Goal: Information Seeking & Learning: Learn about a topic

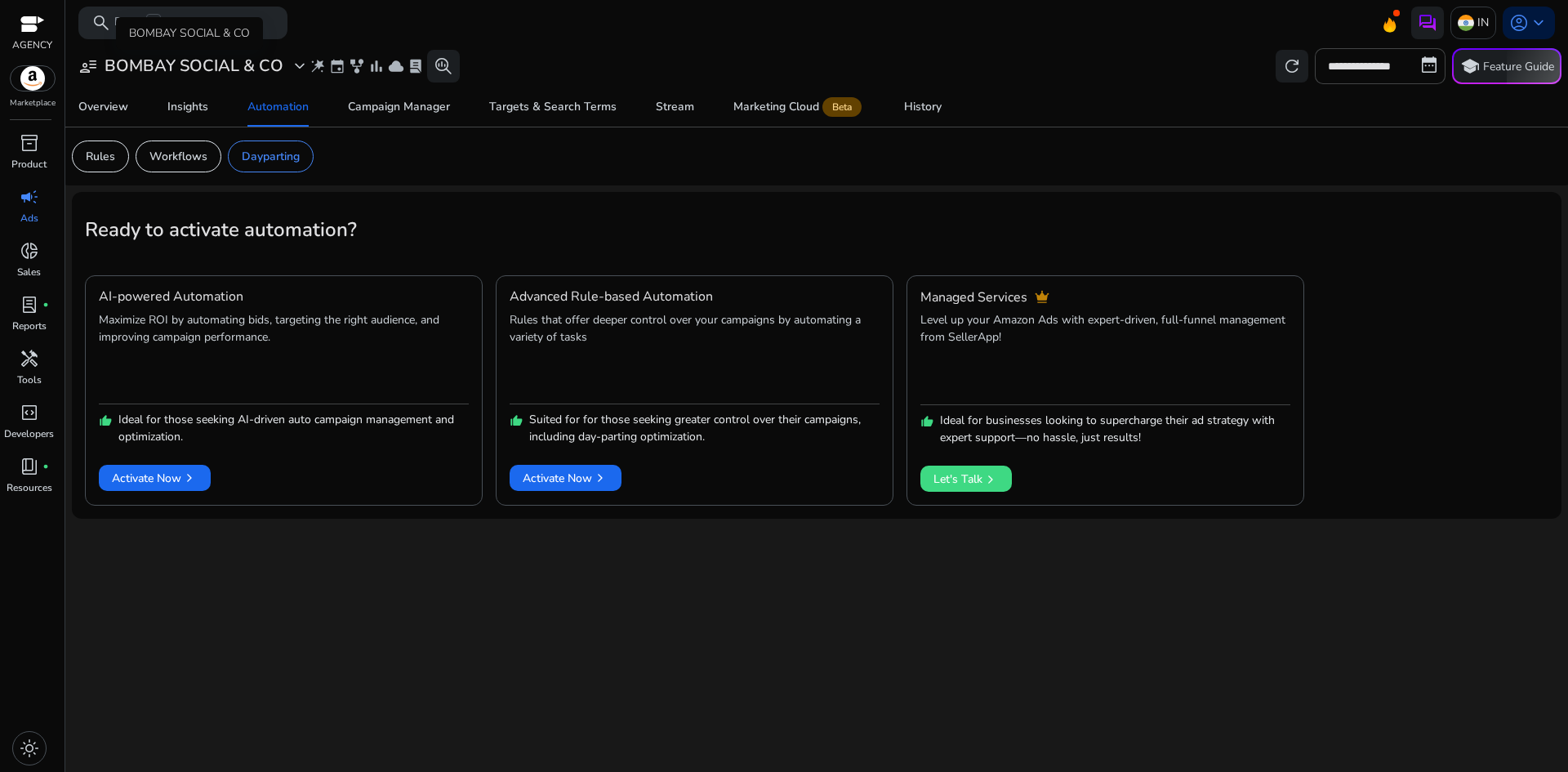
click at [260, 59] on h3 "BOMBAY SOCIAL & CO" at bounding box center [194, 67] width 179 height 20
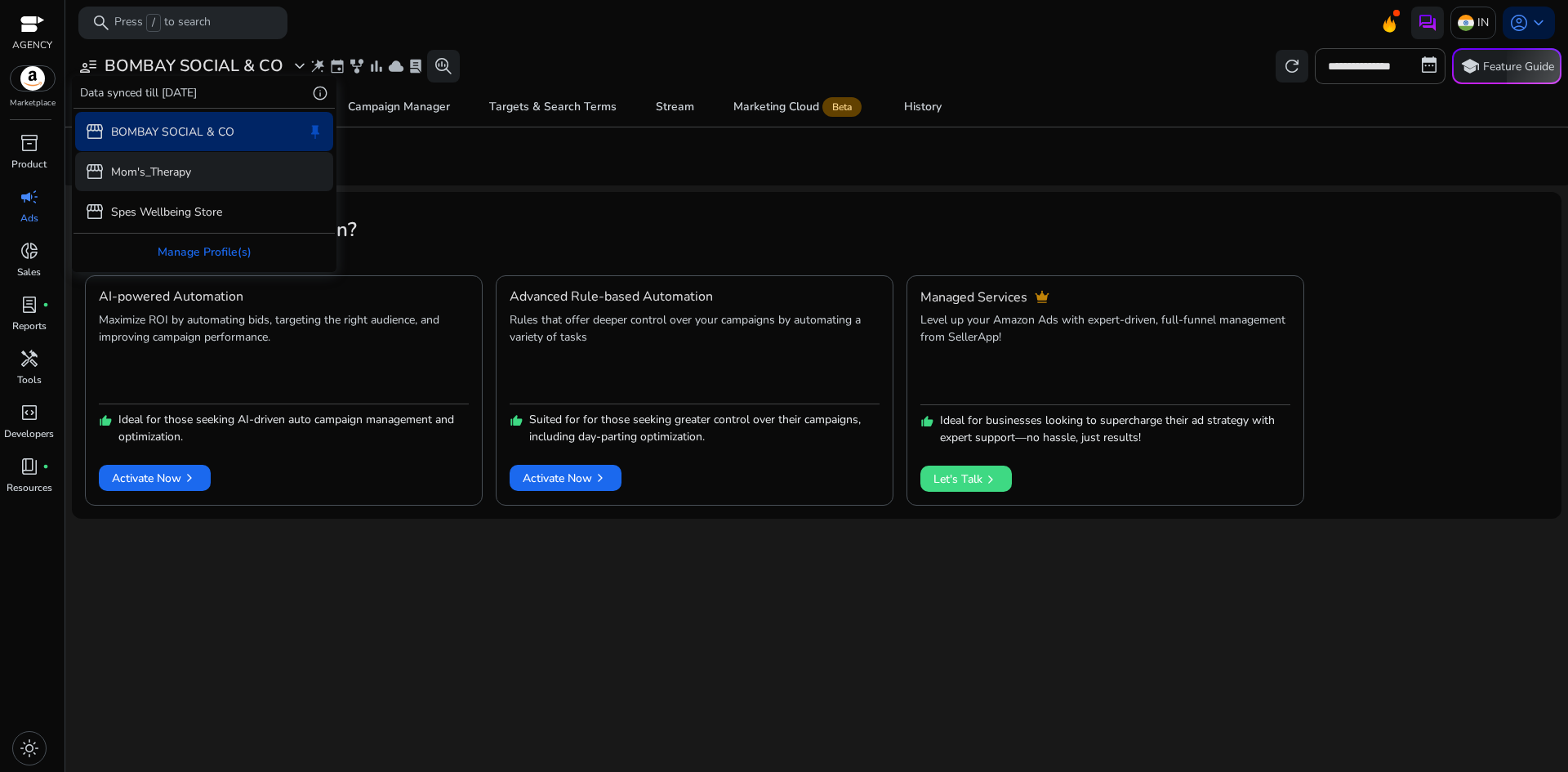
click at [213, 156] on div "storefront Mom's_Therapy" at bounding box center [204, 171] width 258 height 39
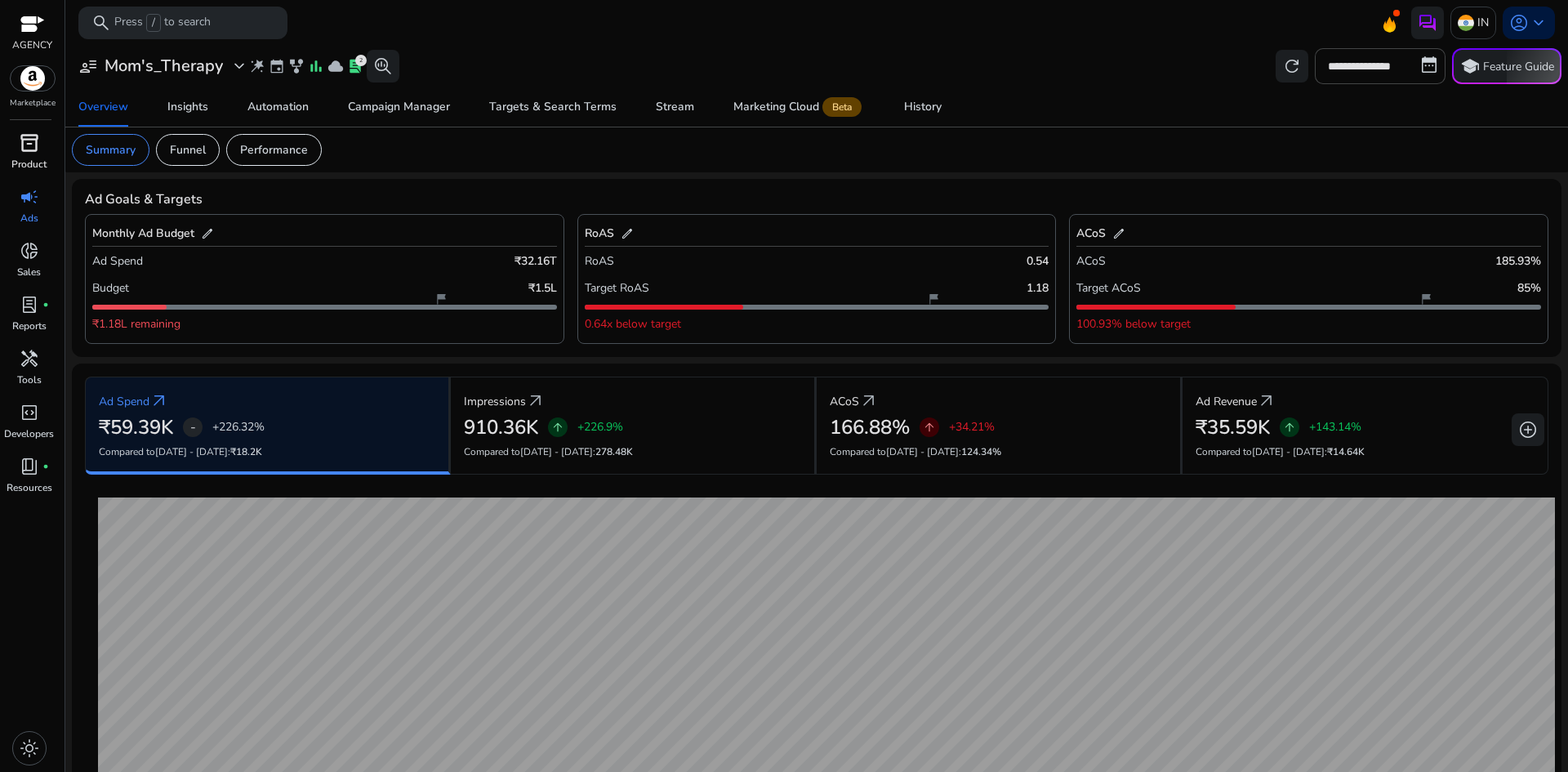
click at [37, 142] on span "inventory_2" at bounding box center [30, 143] width 20 height 20
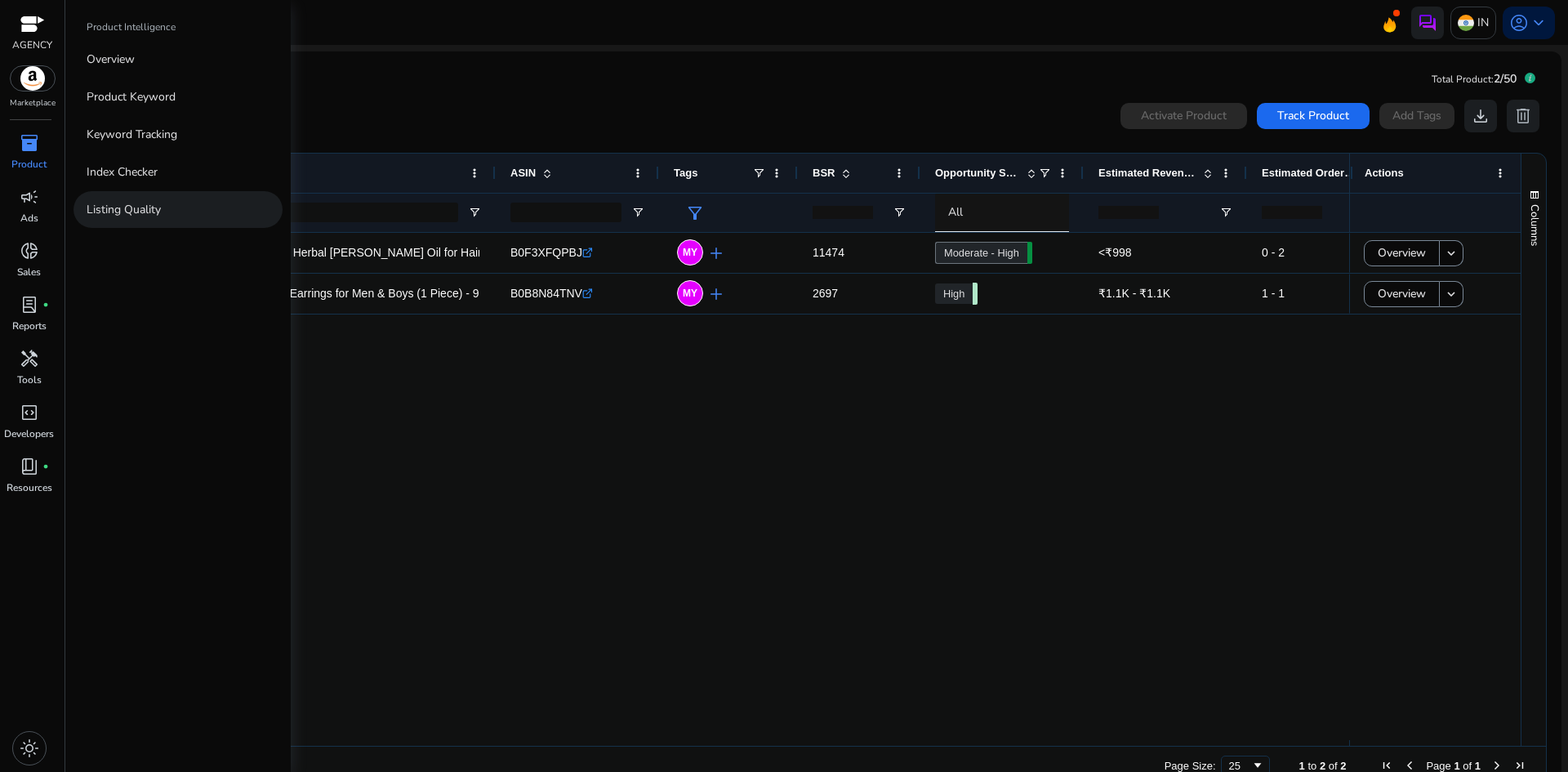
click at [141, 208] on p "Listing Quality" at bounding box center [123, 209] width 74 height 17
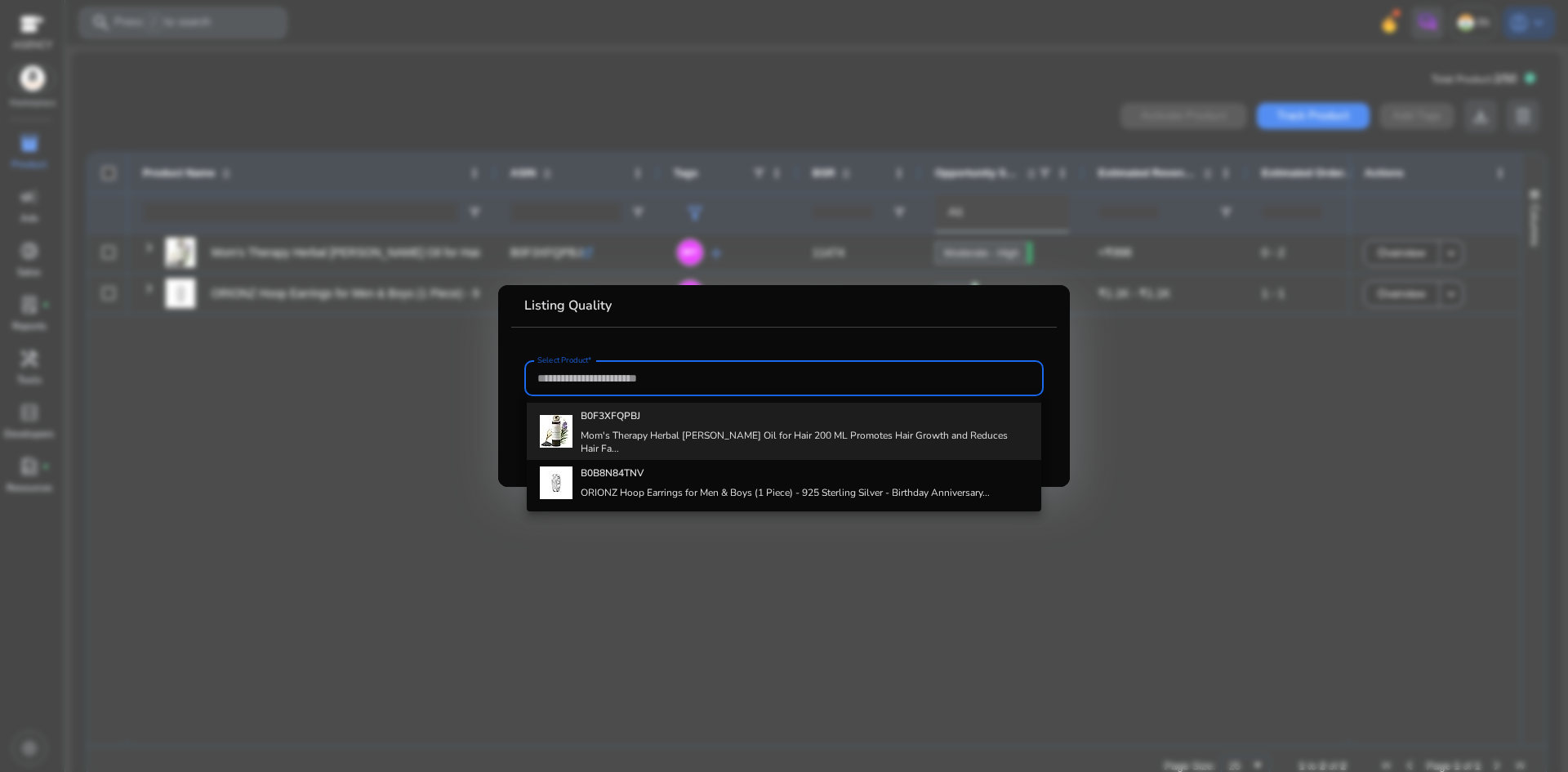
click at [715, 426] on div "B0F3XFQPBJ Mom's Therapy Herbal [PERSON_NAME] Oil for Hair 200 ML Promotes Hair…" at bounding box center [804, 431] width 448 height 57
type input "**********"
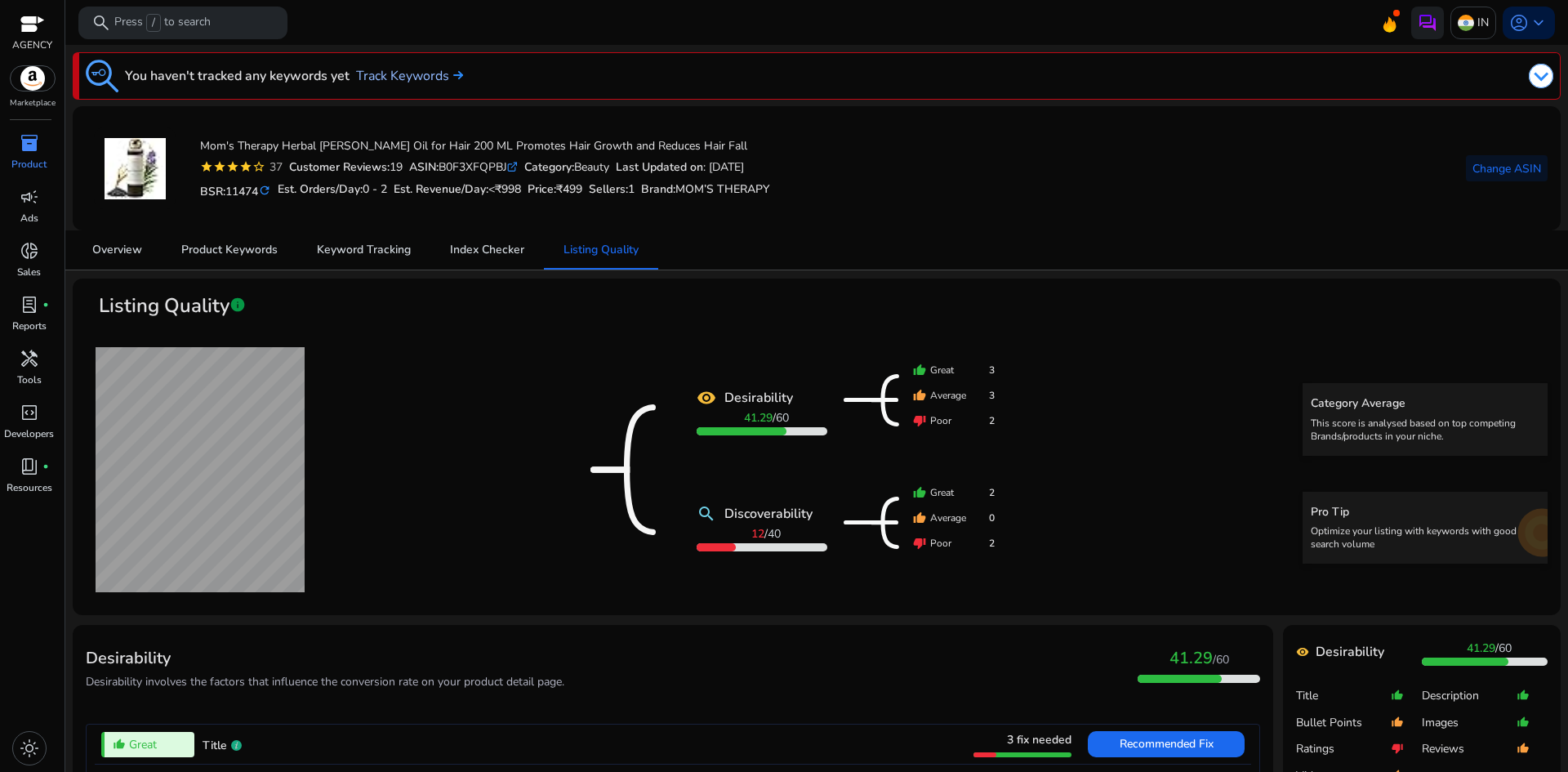
click at [455, 81] on link "Track Keywords" at bounding box center [409, 77] width 107 height 20
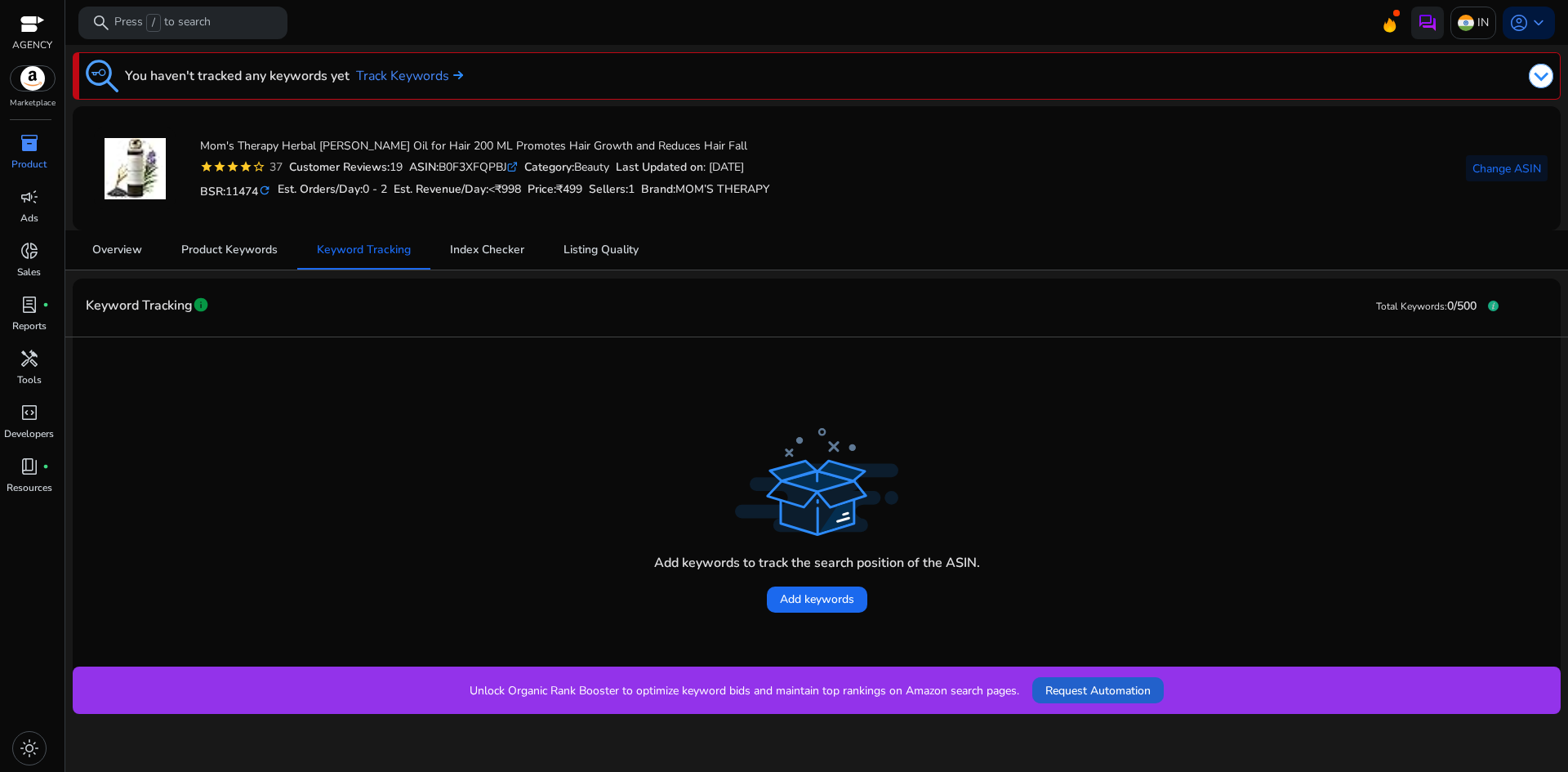
click at [1061, 697] on span "Request Automation" at bounding box center [1097, 690] width 106 height 17
click at [832, 606] on span "Add keywords" at bounding box center [816, 599] width 74 height 17
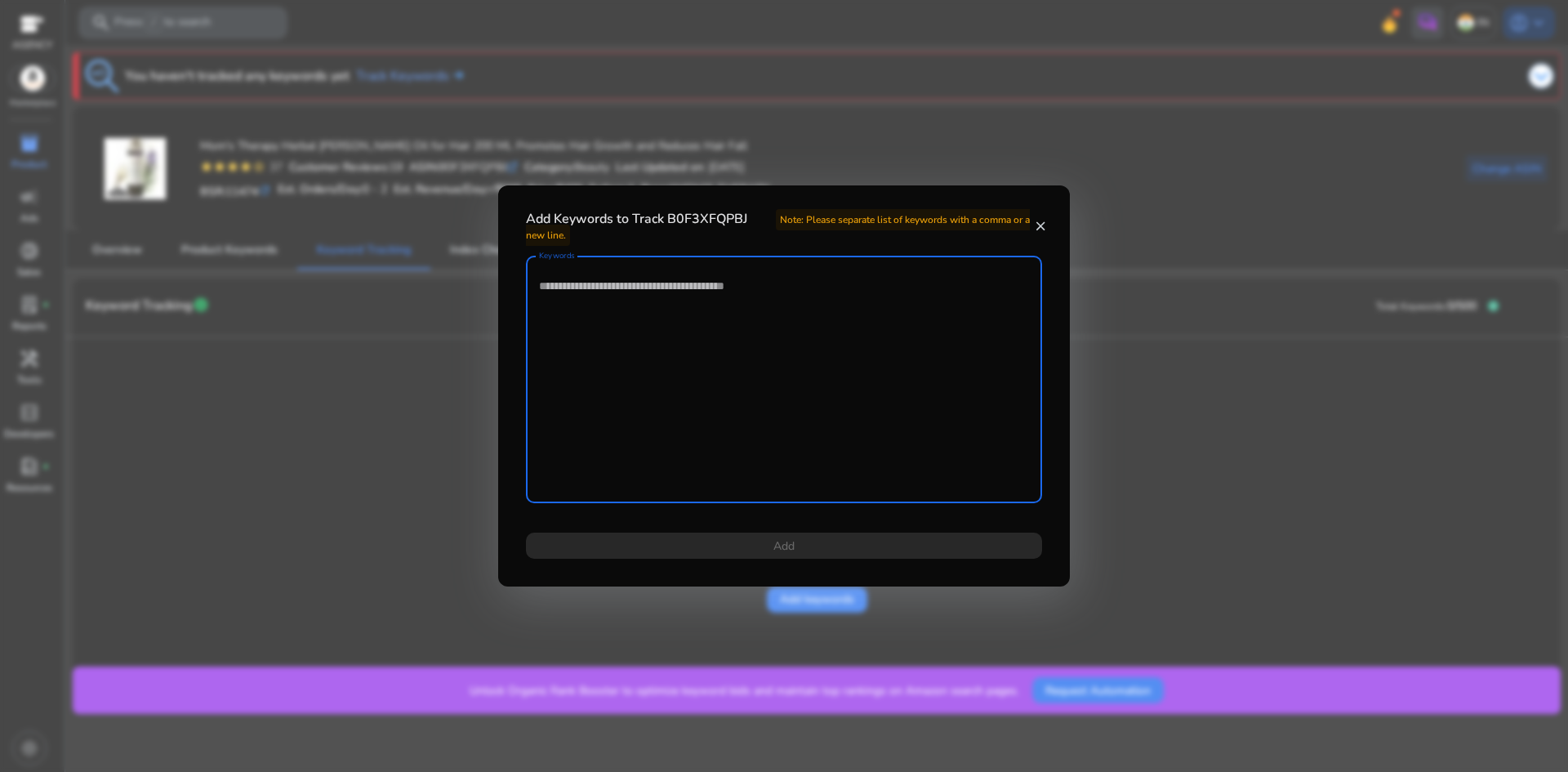
drag, startPoint x: 706, startPoint y: 398, endPoint x: 806, endPoint y: 529, distance: 164.8
click at [707, 403] on textarea "Keywords" at bounding box center [784, 379] width 490 height 231
paste textarea "**********"
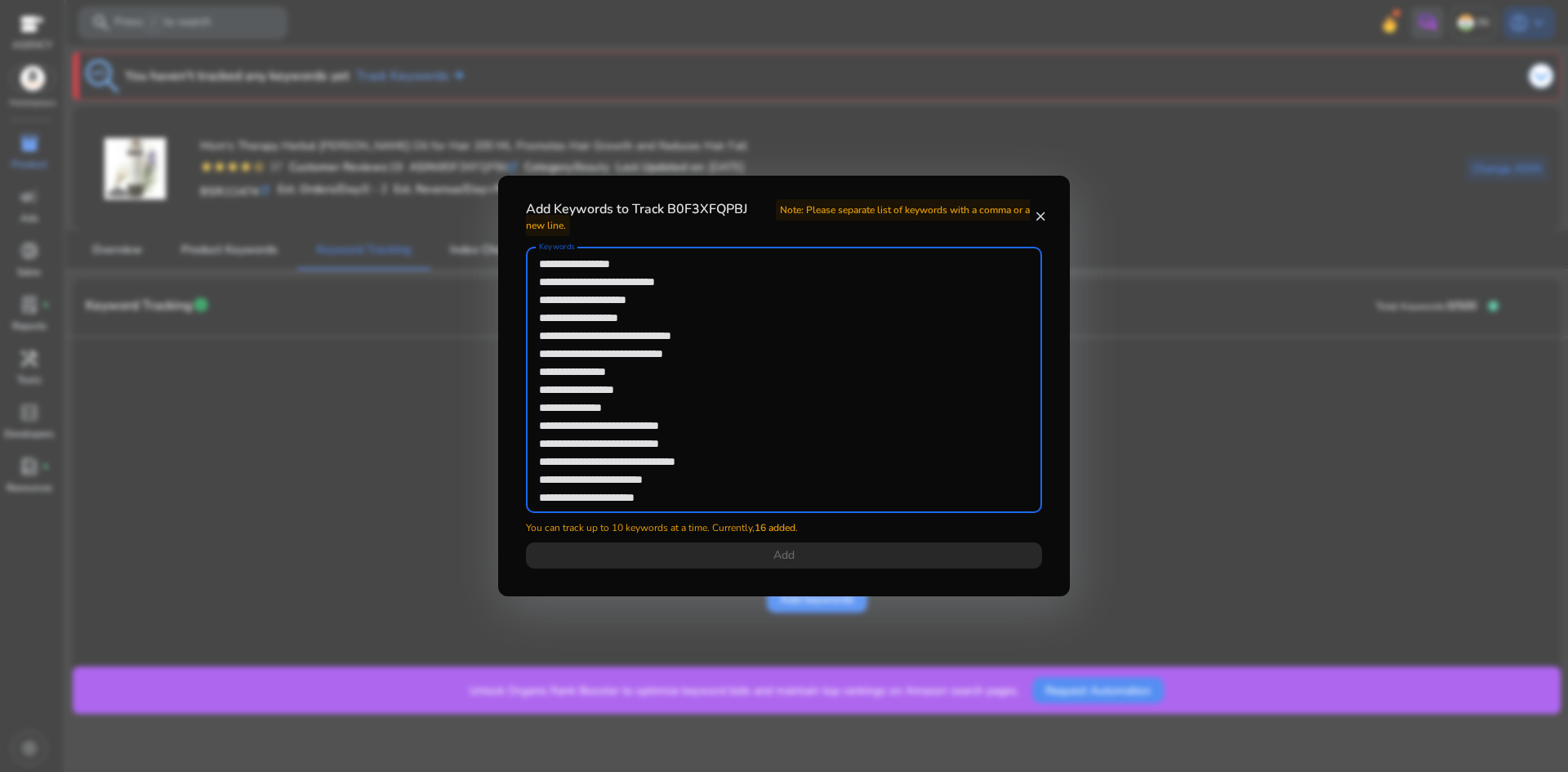
scroll to position [64, 0]
click at [687, 487] on textarea "**********" at bounding box center [784, 379] width 490 height 250
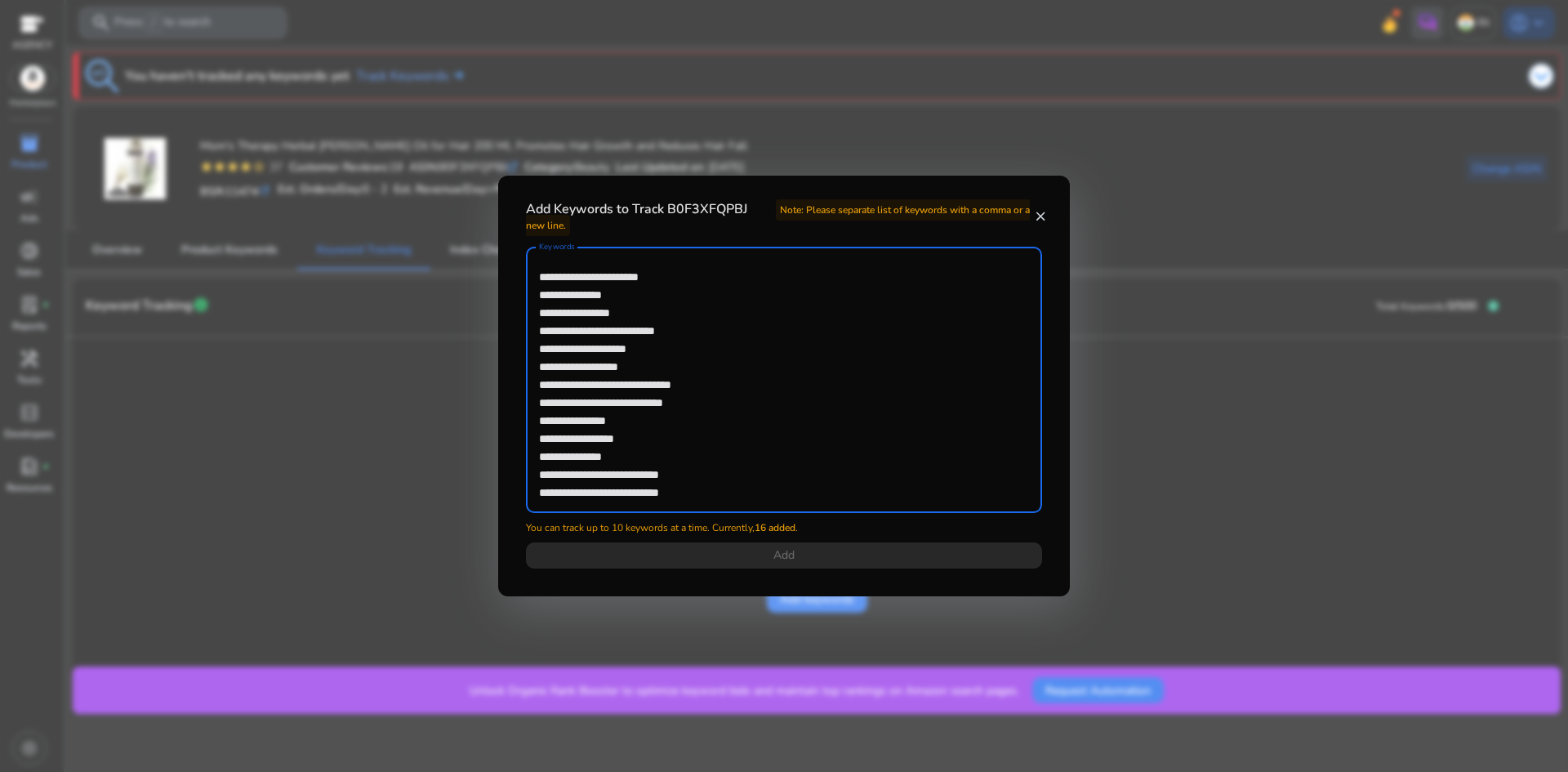
click at [541, 275] on textarea "**********" at bounding box center [784, 379] width 490 height 250
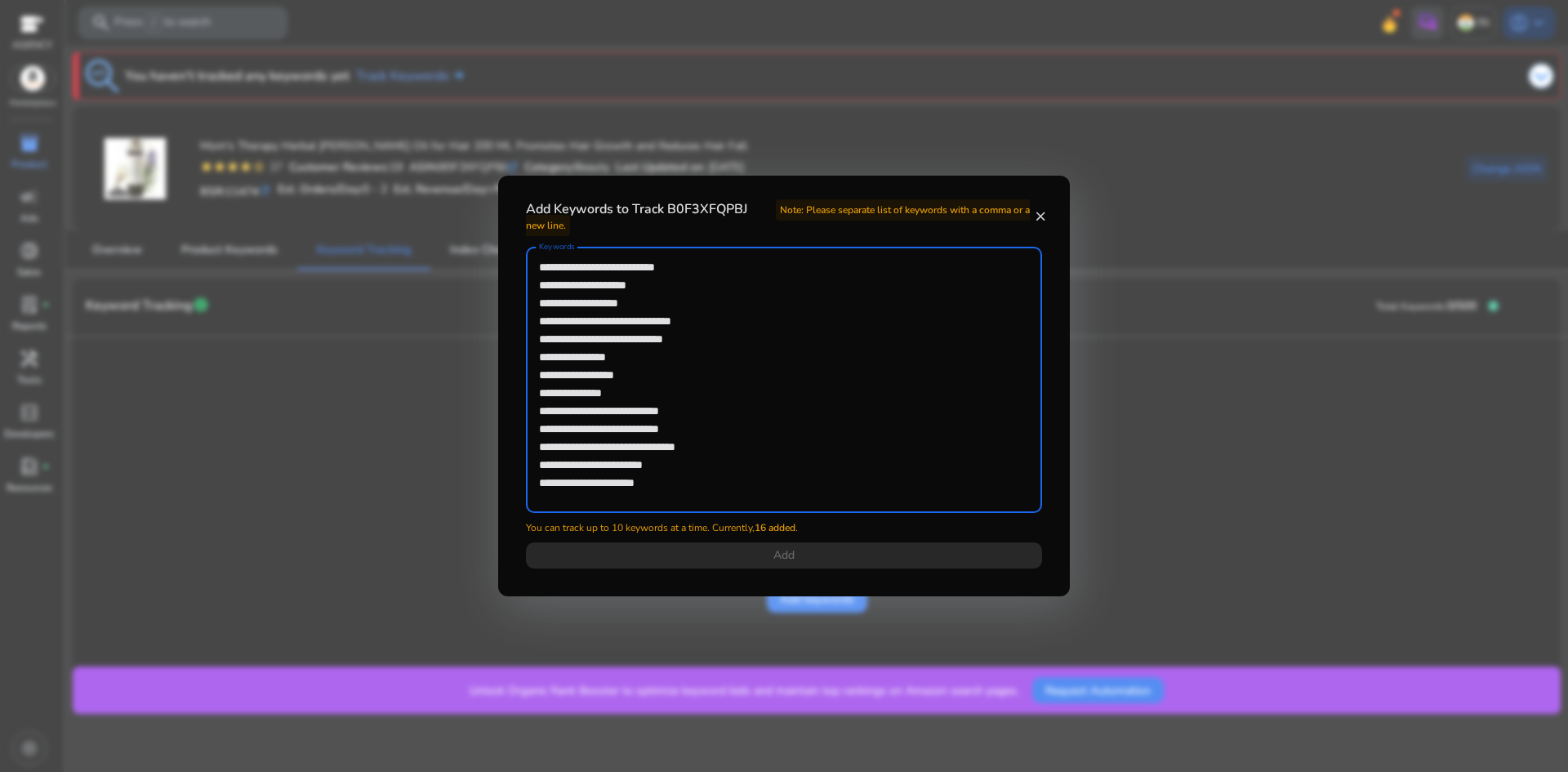
drag, startPoint x: 668, startPoint y: 479, endPoint x: 513, endPoint y: 401, distance: 173.5
click at [513, 401] on div "**********" at bounding box center [784, 417] width 555 height 341
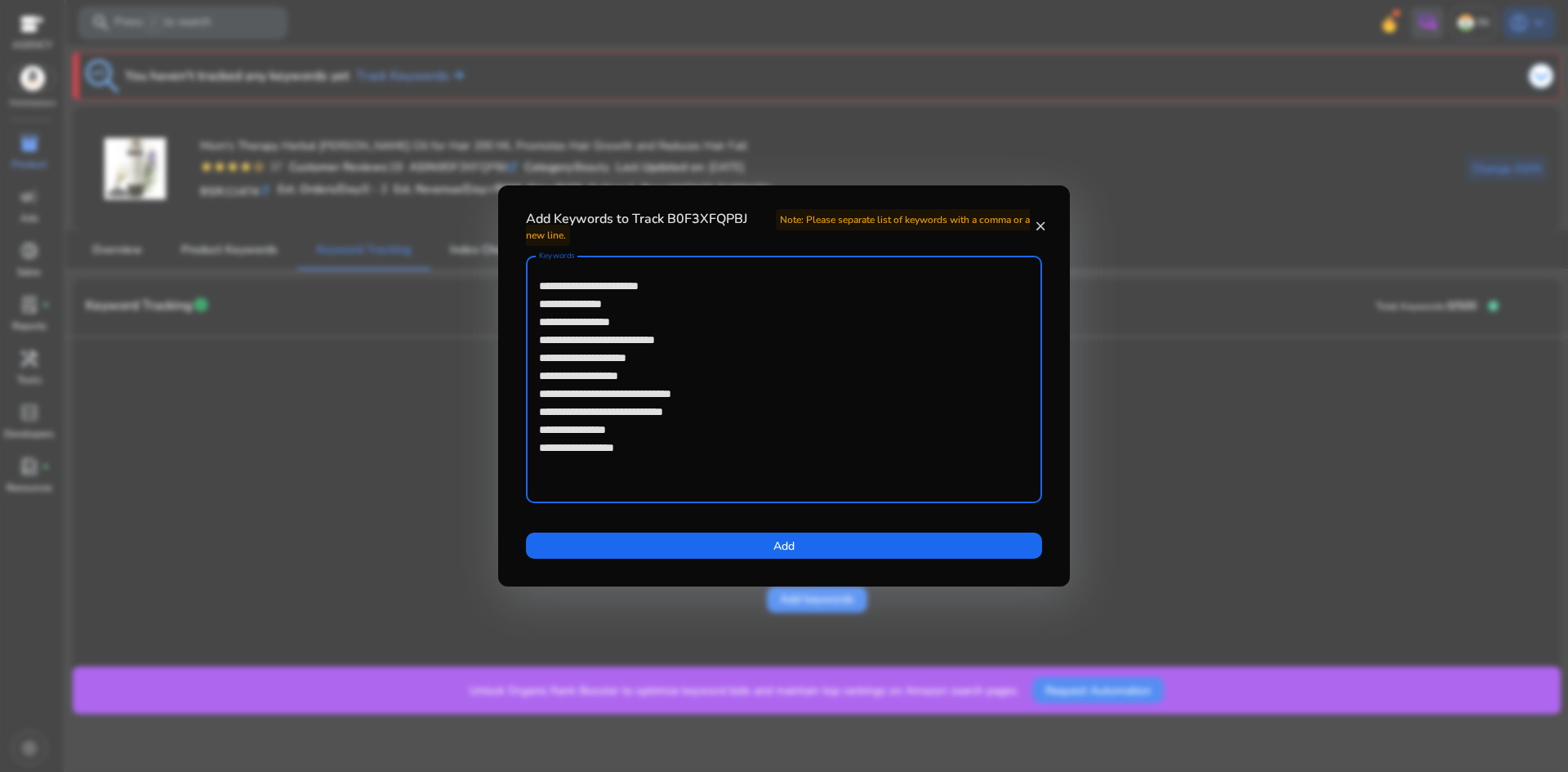
scroll to position [0, 0]
type textarea "**********"
click at [756, 551] on span at bounding box center [784, 545] width 516 height 39
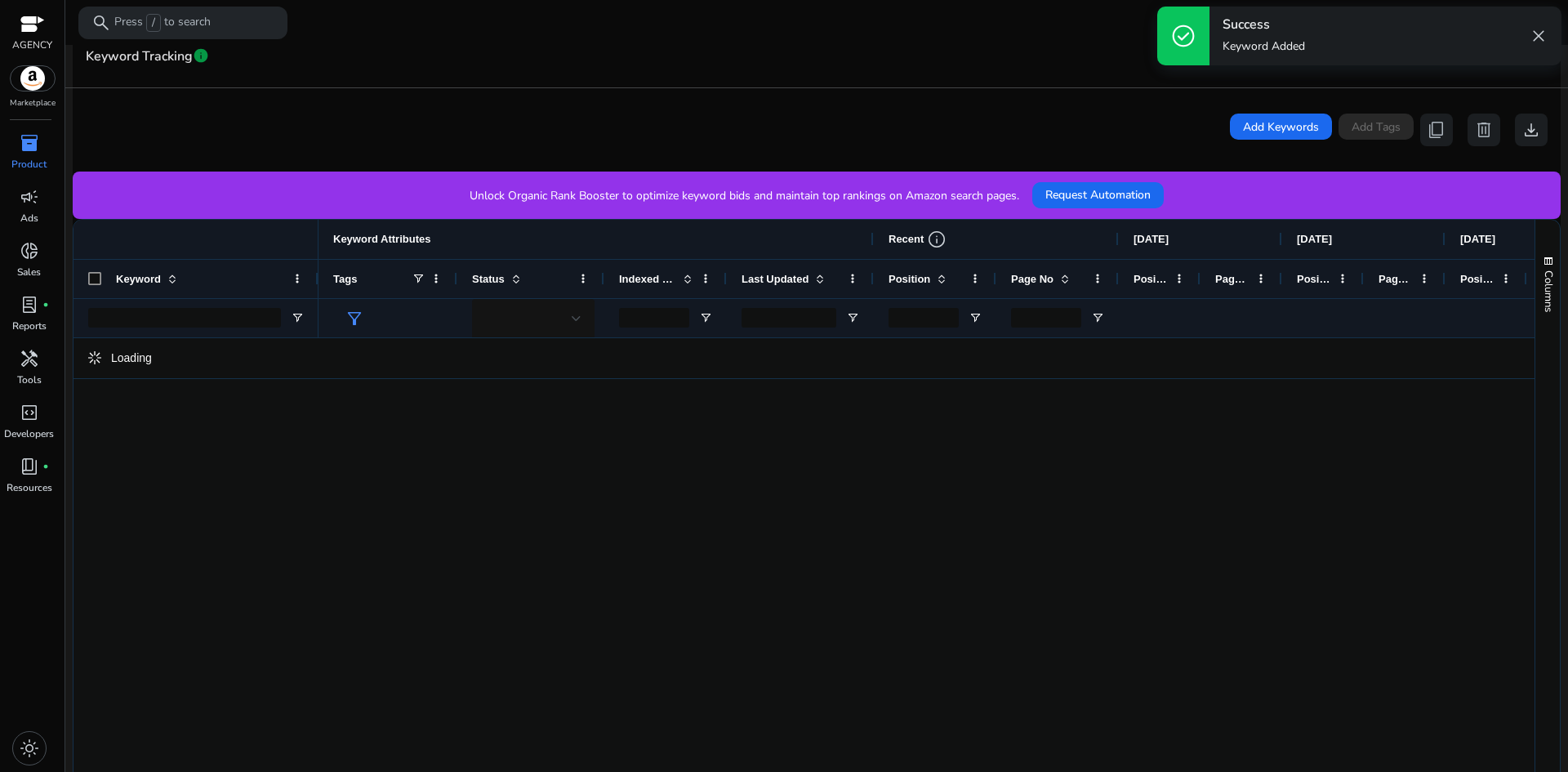
scroll to position [327, 0]
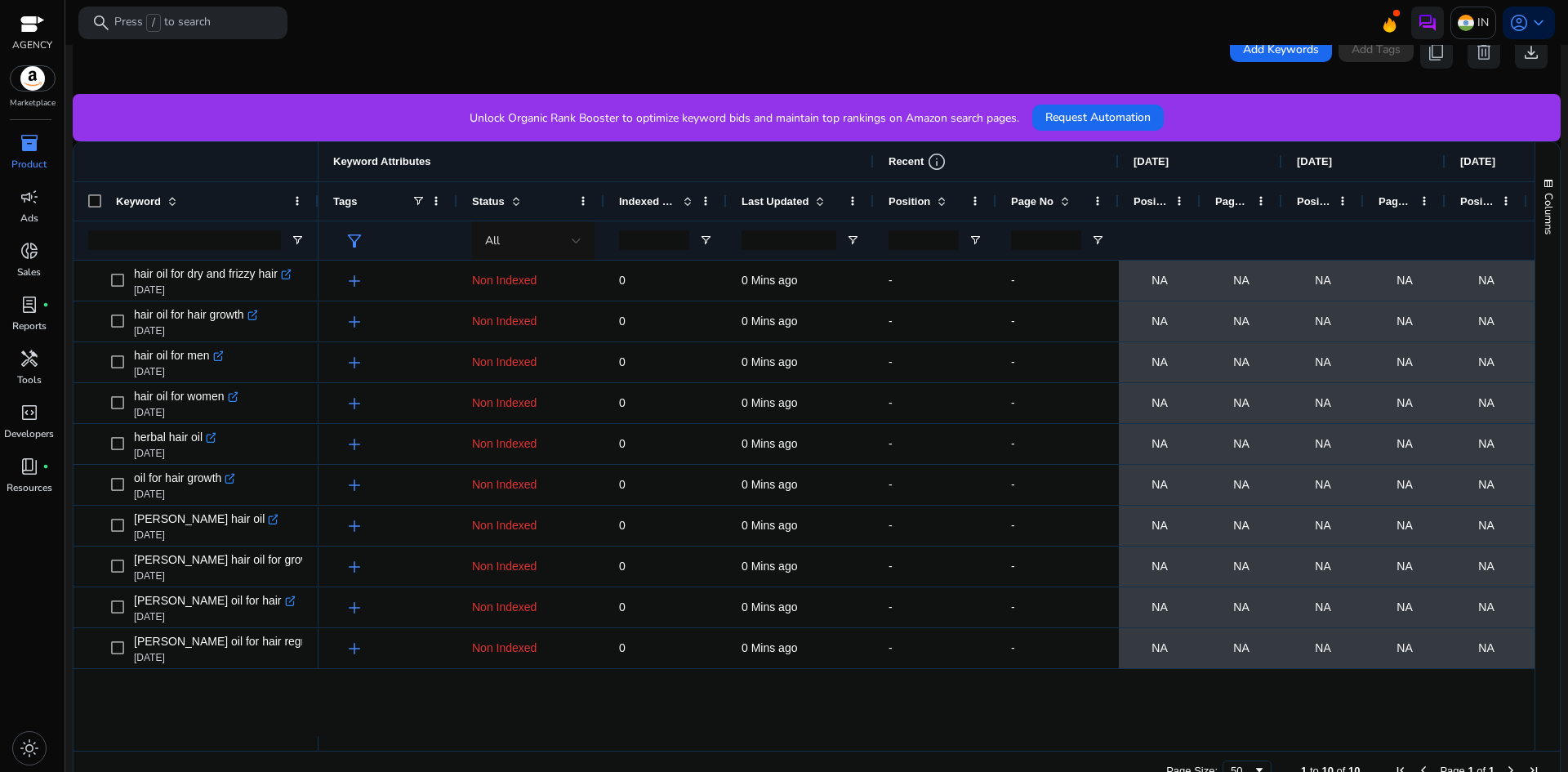
click at [910, 203] on span "Position" at bounding box center [909, 201] width 42 height 12
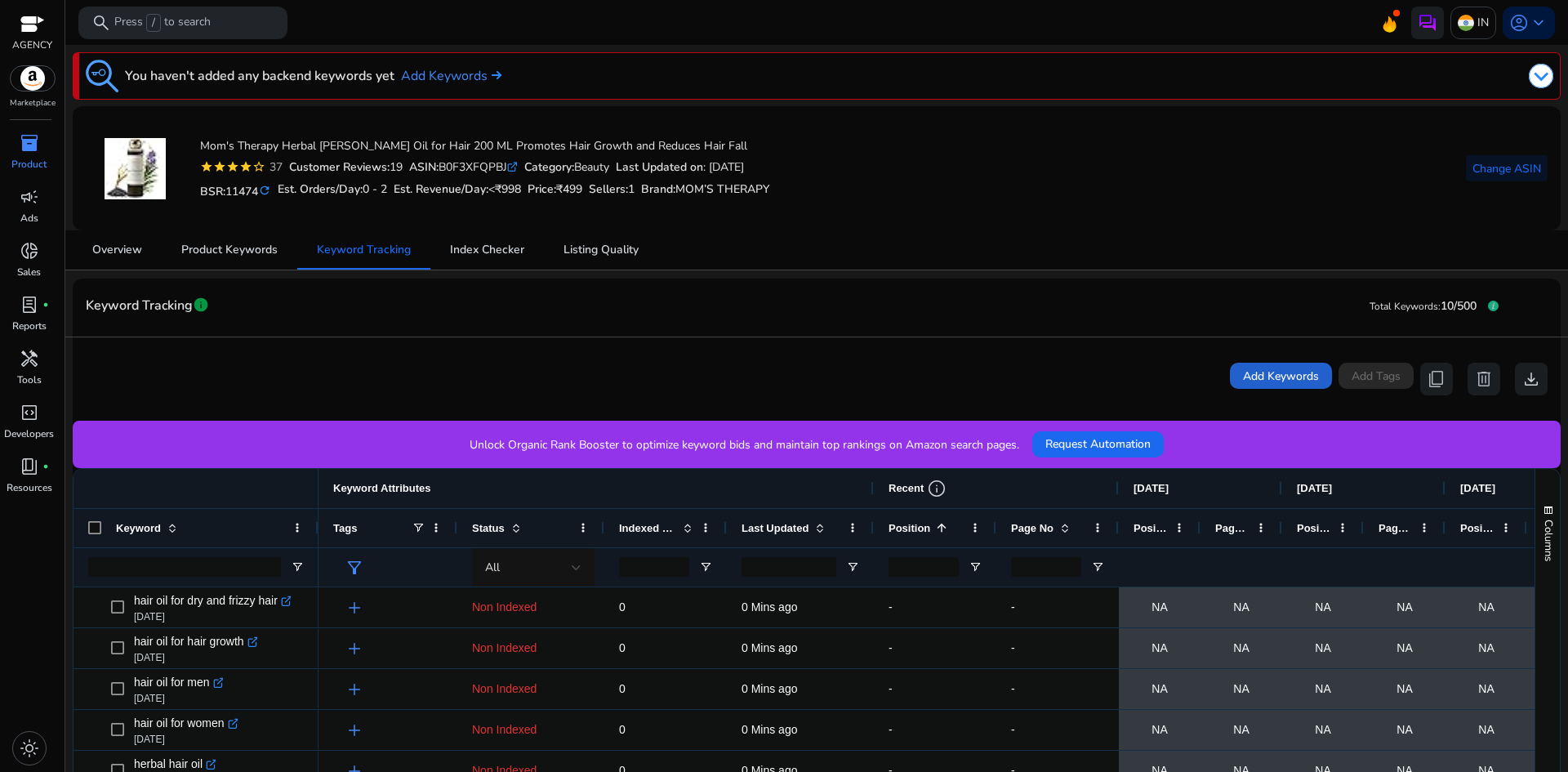
click at [1250, 372] on span "Add Keywords" at bounding box center [1280, 376] width 76 height 17
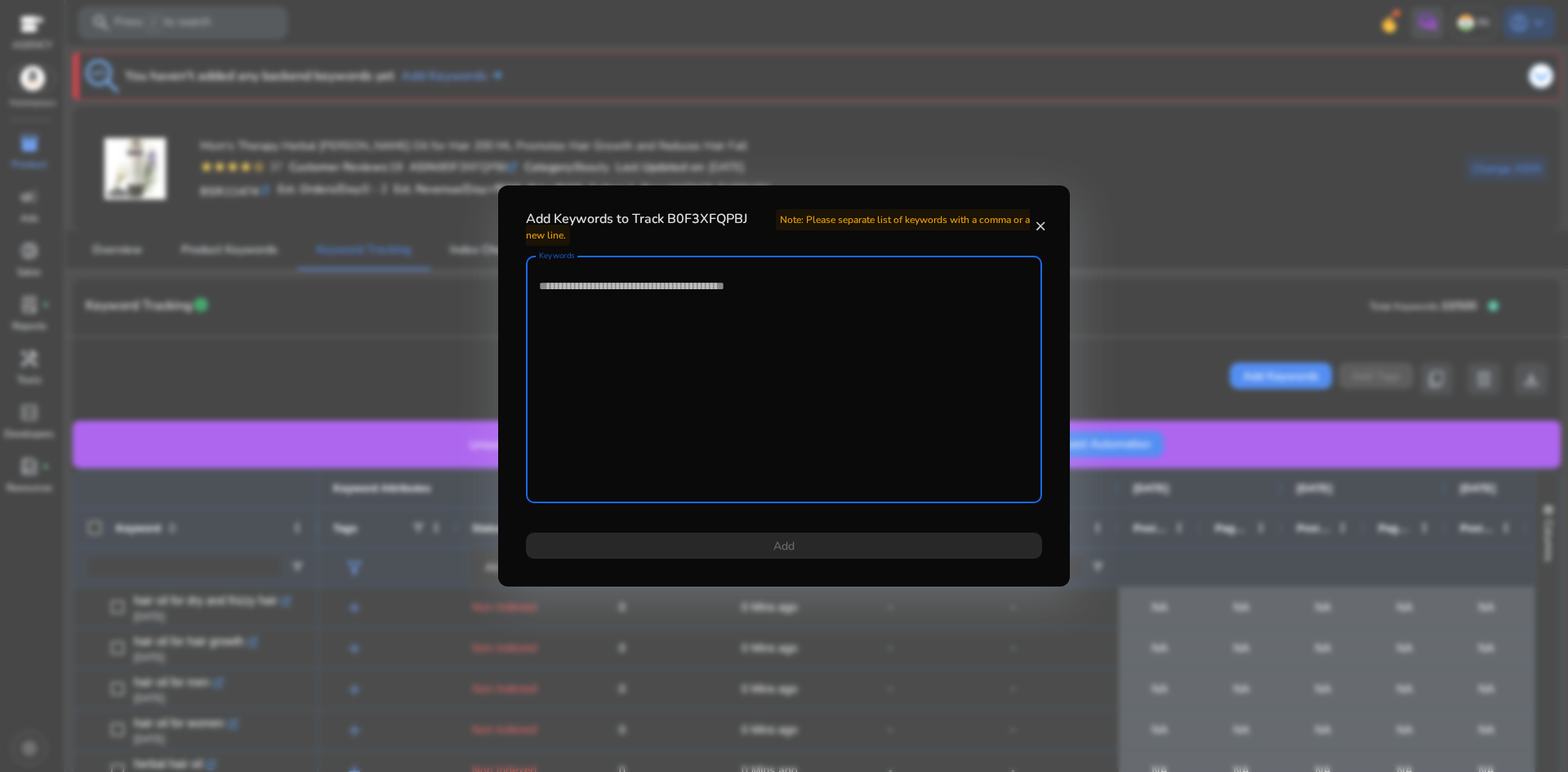
click at [742, 310] on textarea "Keywords" at bounding box center [784, 379] width 490 height 231
paste textarea "**********"
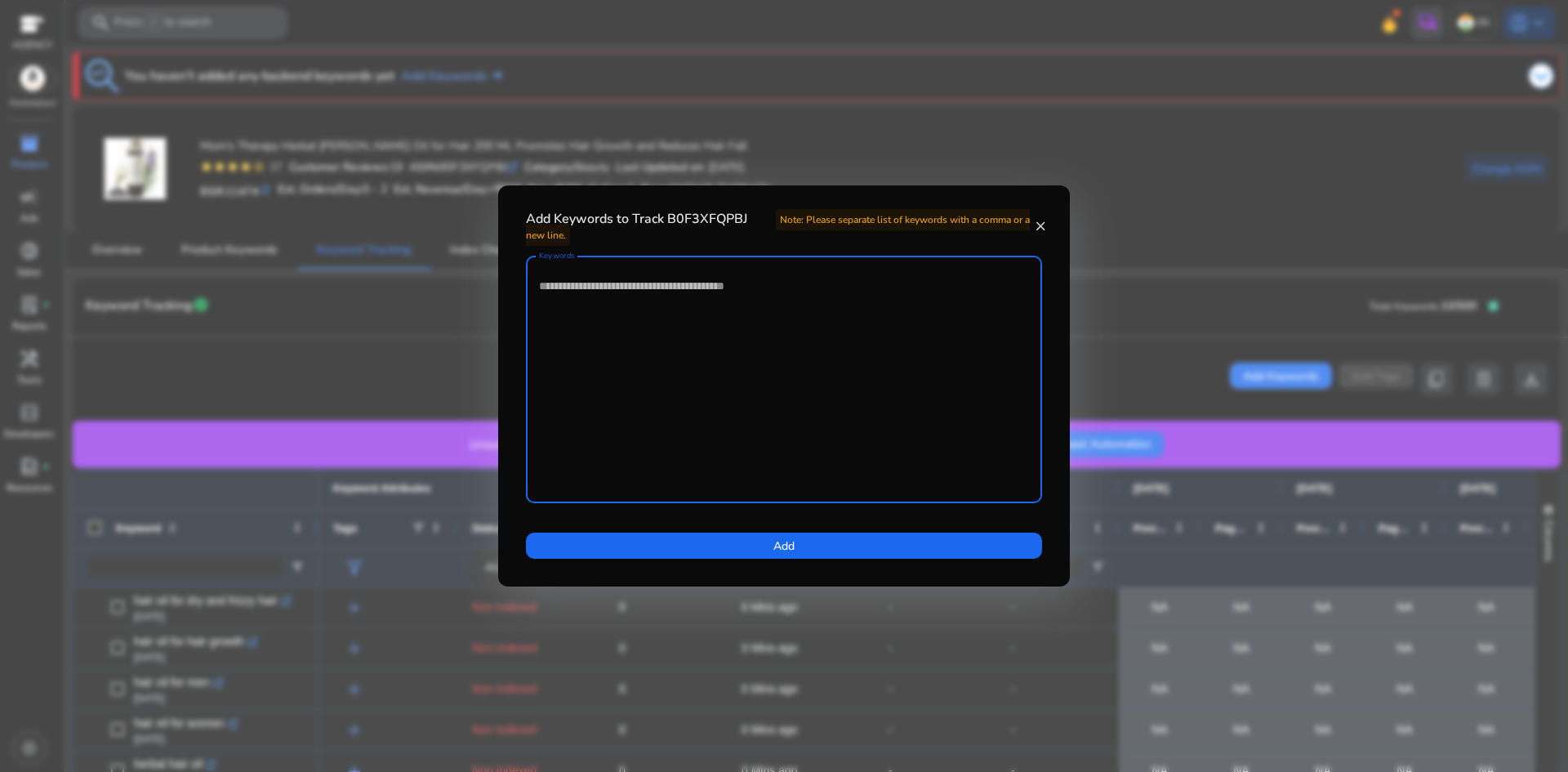
type textarea "**********"
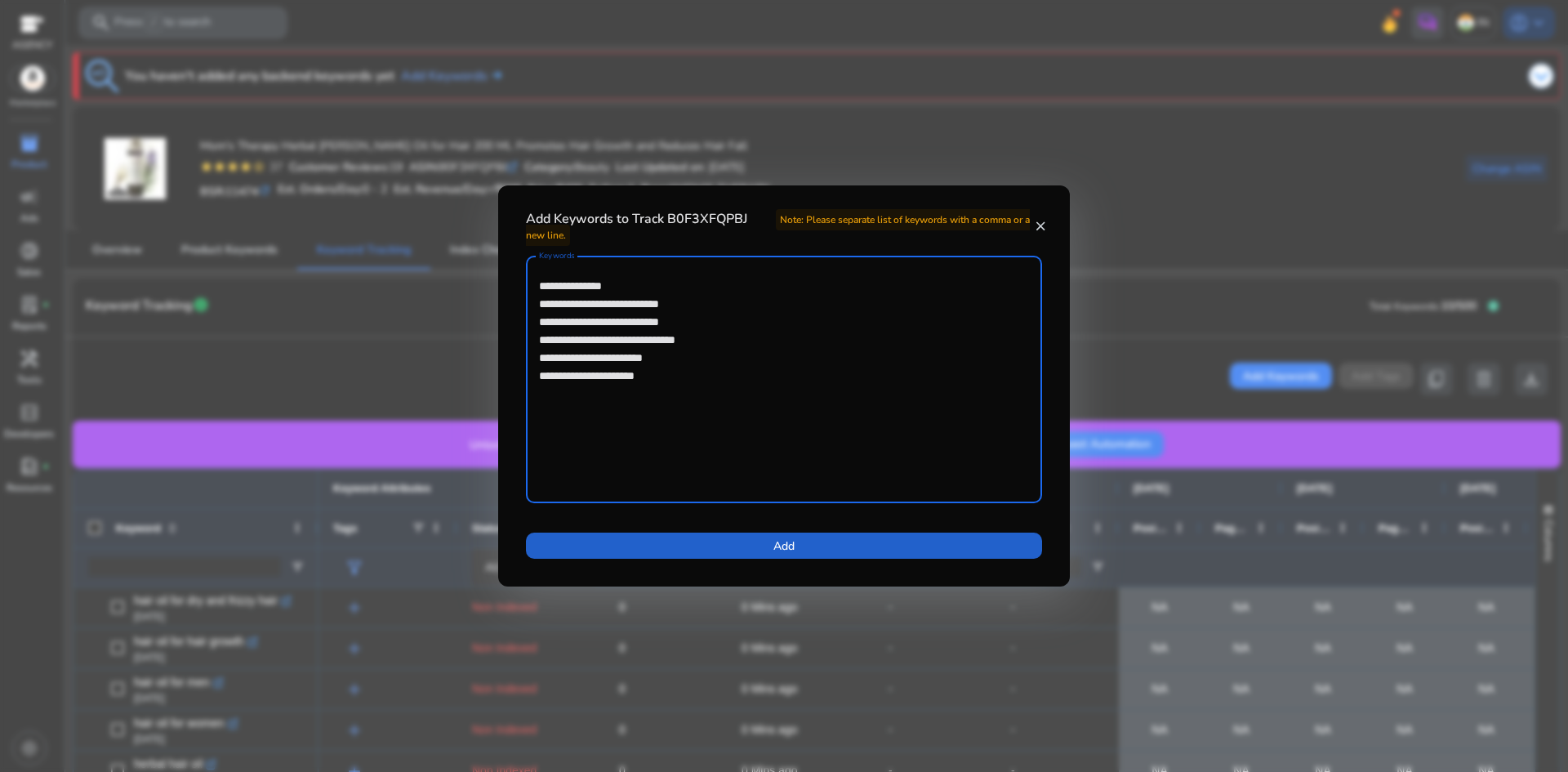
click at [627, 555] on span at bounding box center [784, 545] width 516 height 39
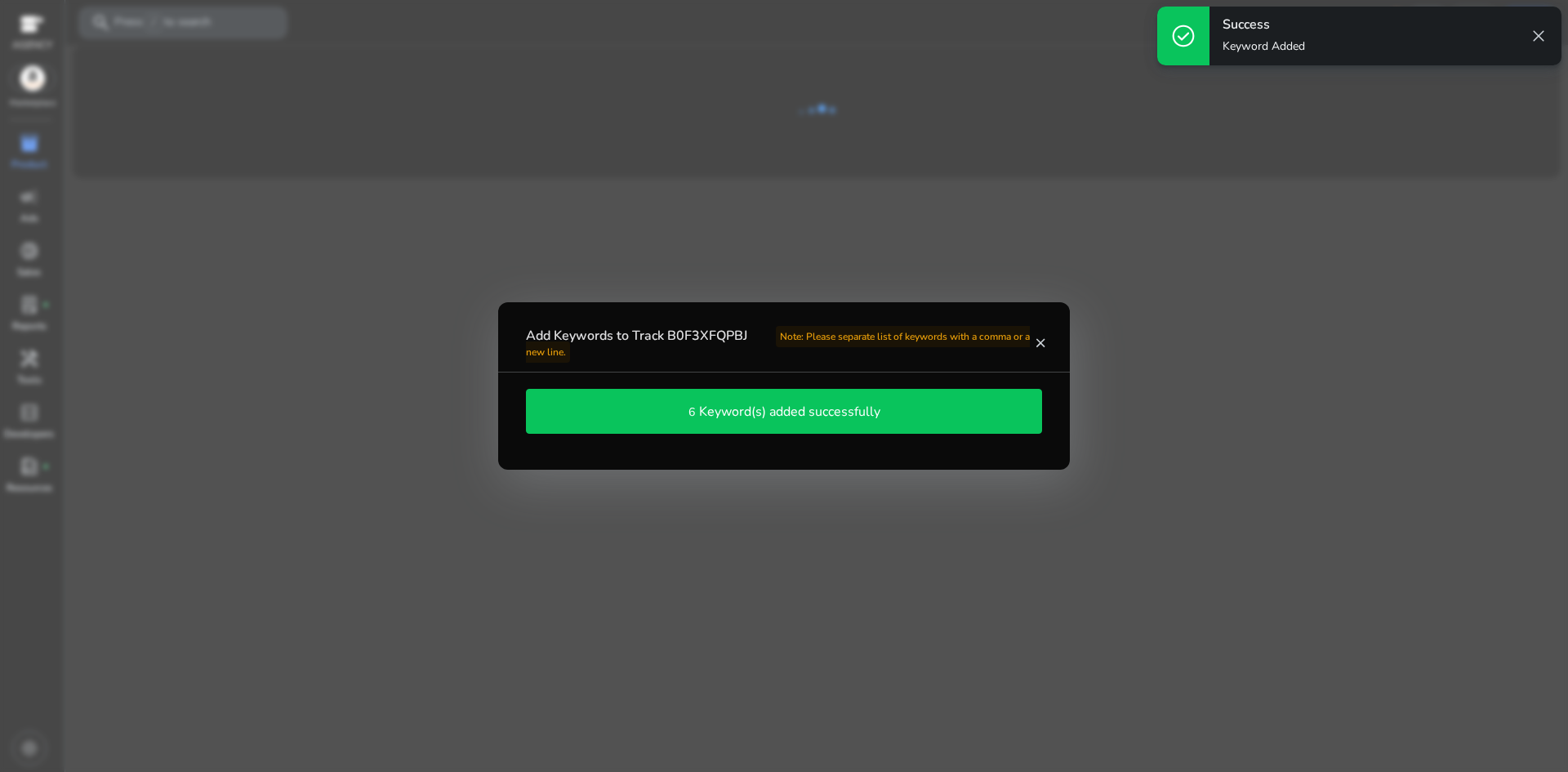
click at [1034, 340] on mat-icon "close" at bounding box center [1040, 343] width 14 height 15
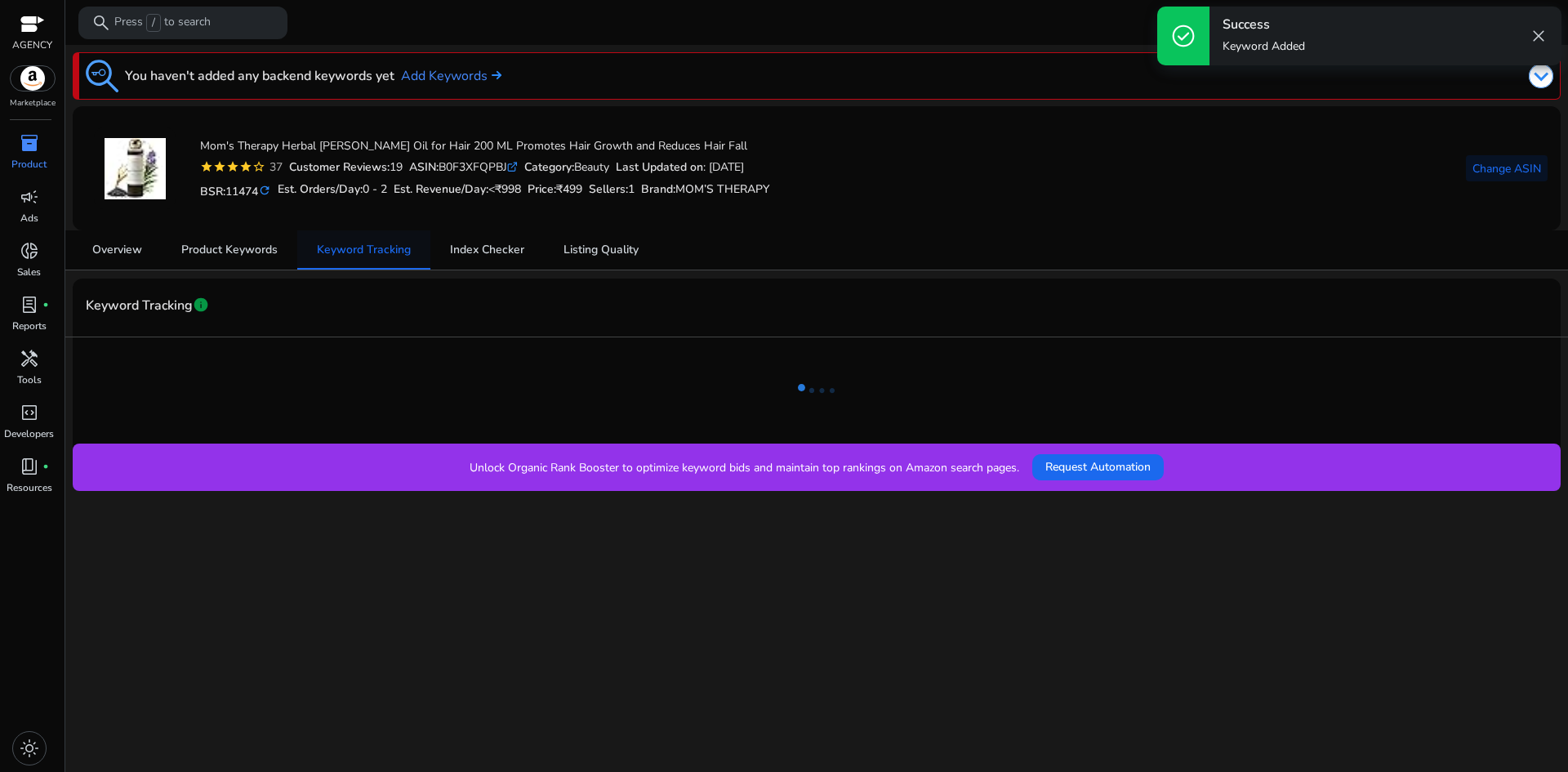
click at [396, 255] on span "Keyword Tracking" at bounding box center [364, 250] width 94 height 12
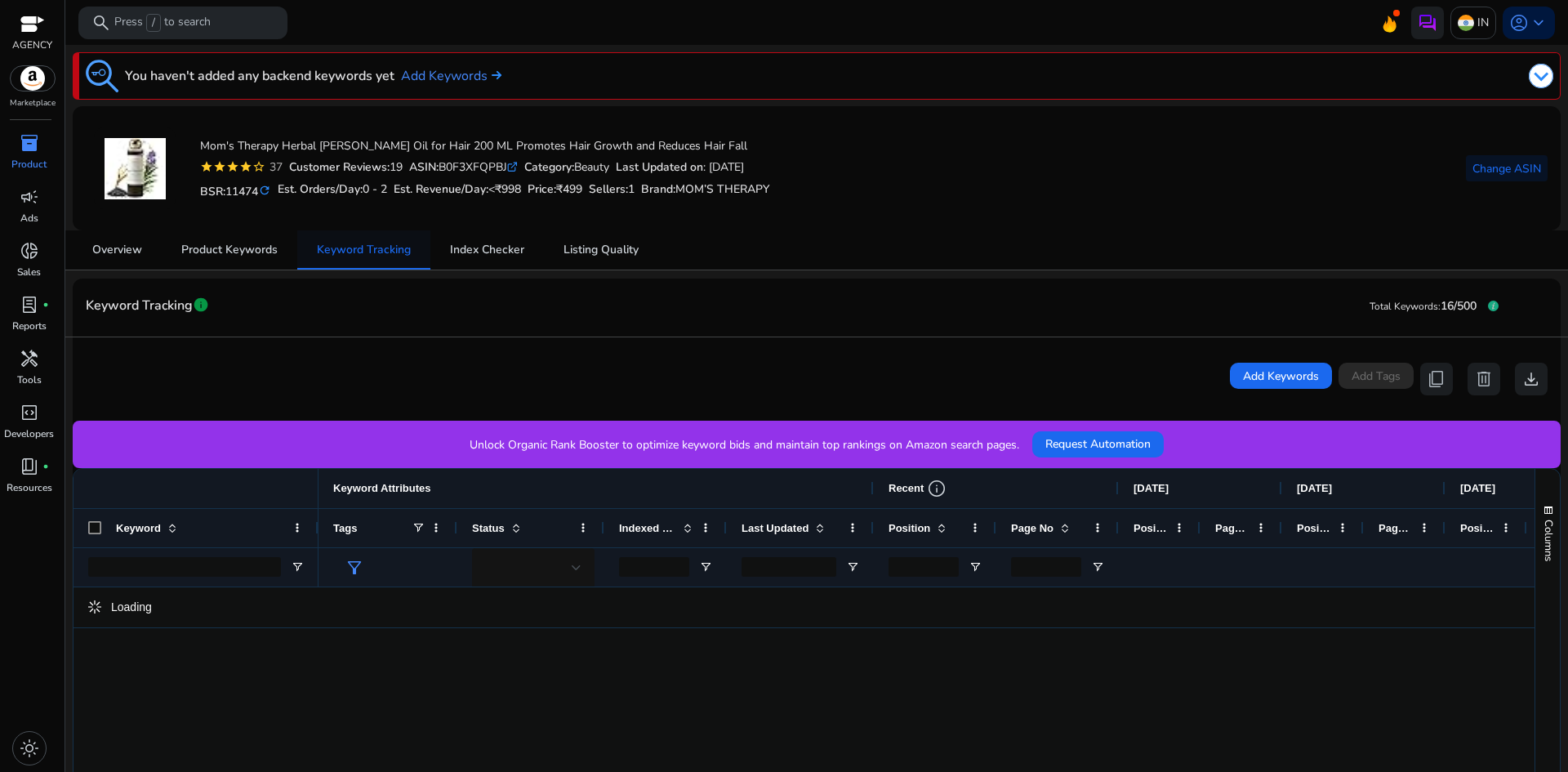
click at [396, 255] on span "Keyword Tracking" at bounding box center [364, 250] width 94 height 12
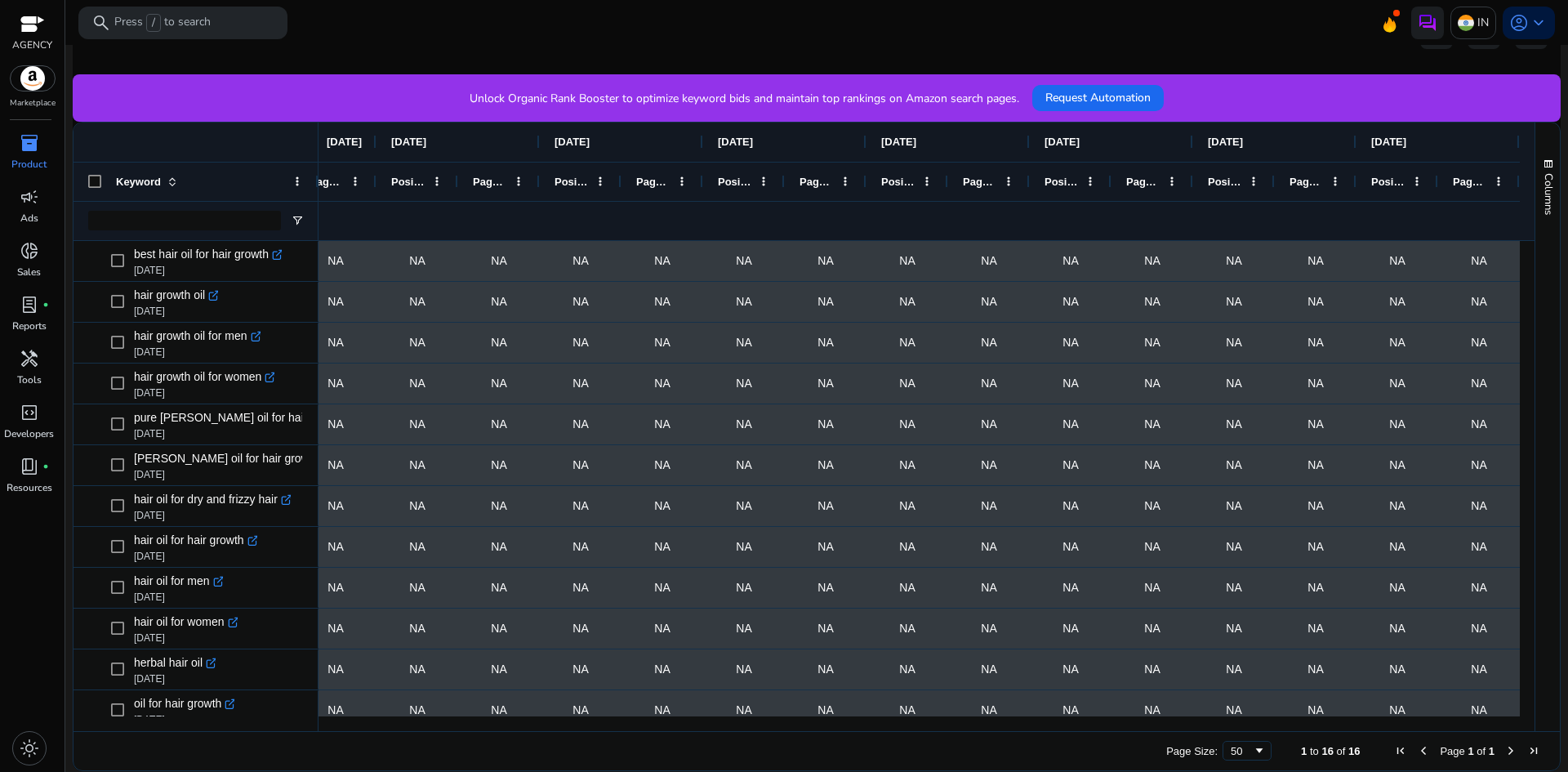
scroll to position [0, 579]
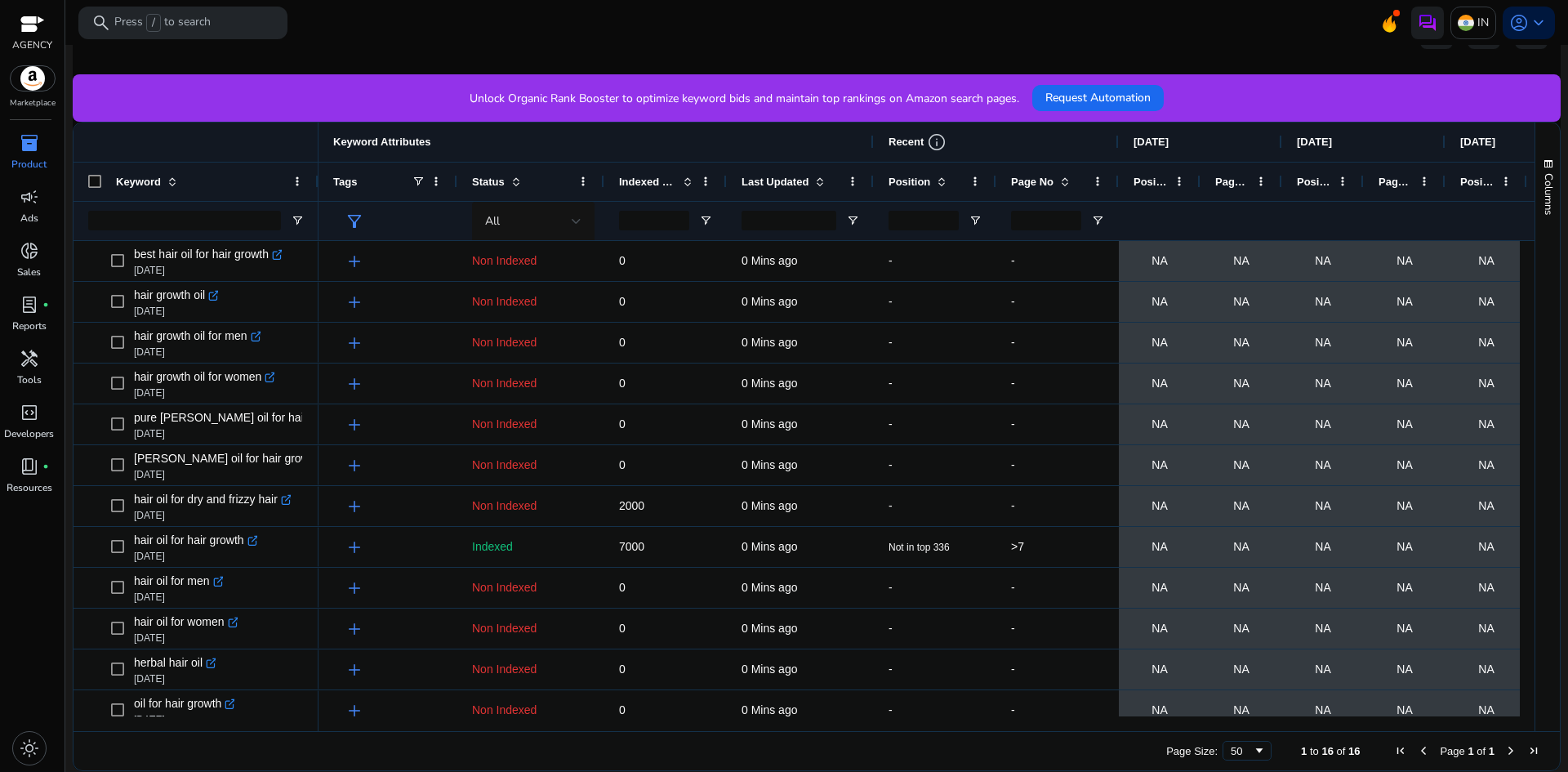
drag, startPoint x: 741, startPoint y: 724, endPoint x: 881, endPoint y: 729, distance: 140.1
click at [881, 729] on div at bounding box center [919, 724] width 1201 height 15
drag, startPoint x: 984, startPoint y: 724, endPoint x: 1175, endPoint y: 721, distance: 191.0
click at [1175, 721] on div at bounding box center [1372, 724] width 2106 height 15
drag, startPoint x: 992, startPoint y: 722, endPoint x: 1028, endPoint y: 722, distance: 36.0
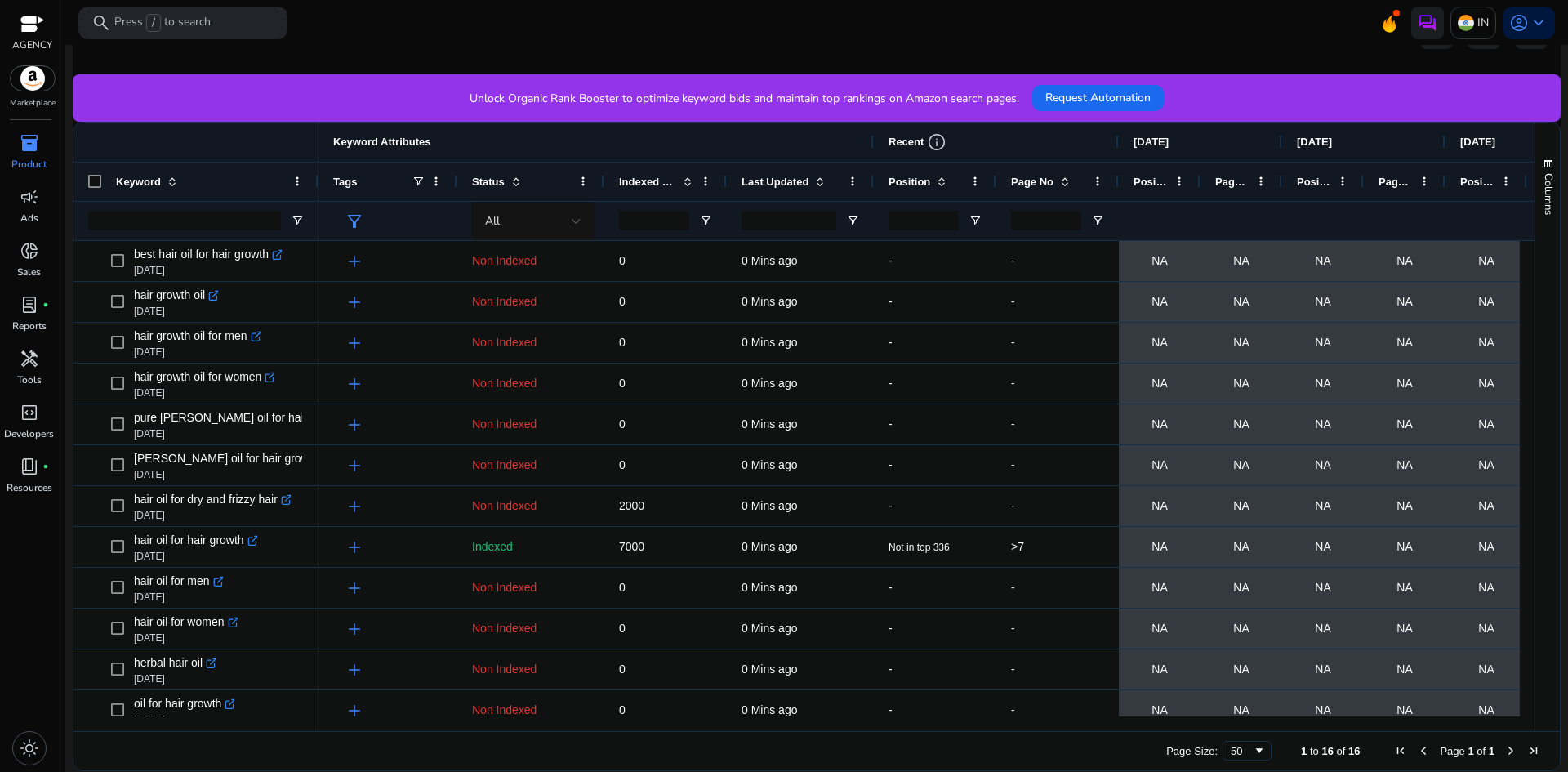
click at [1028, 722] on div at bounding box center [1372, 724] width 2106 height 15
drag, startPoint x: 991, startPoint y: 724, endPoint x: 1101, endPoint y: 724, distance: 110.0
click at [1101, 724] on div at bounding box center [1372, 724] width 2106 height 15
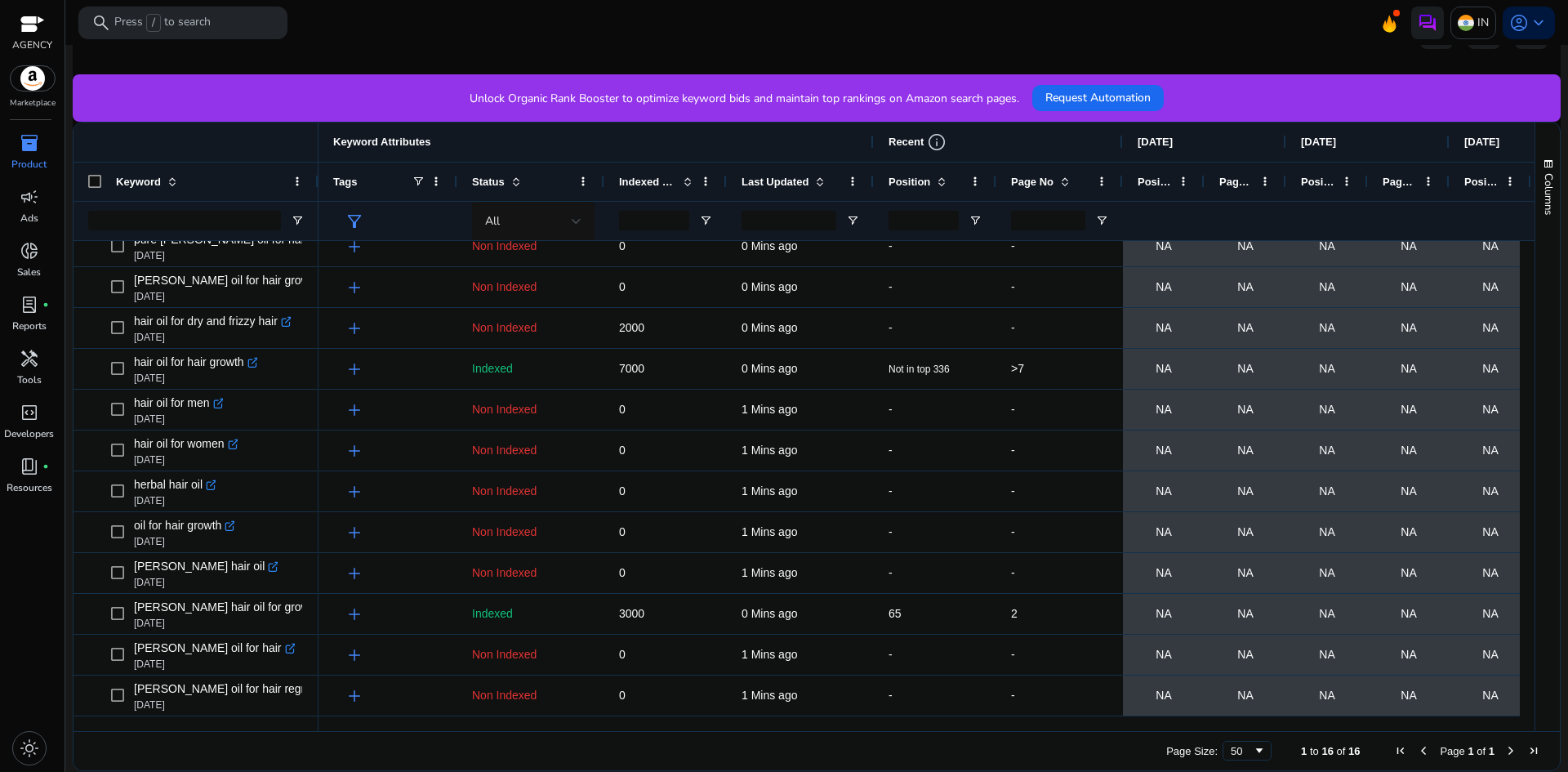
drag, startPoint x: 1115, startPoint y: 172, endPoint x: 1092, endPoint y: 177, distance: 23.5
click at [1119, 176] on div at bounding box center [1122, 181] width 7 height 38
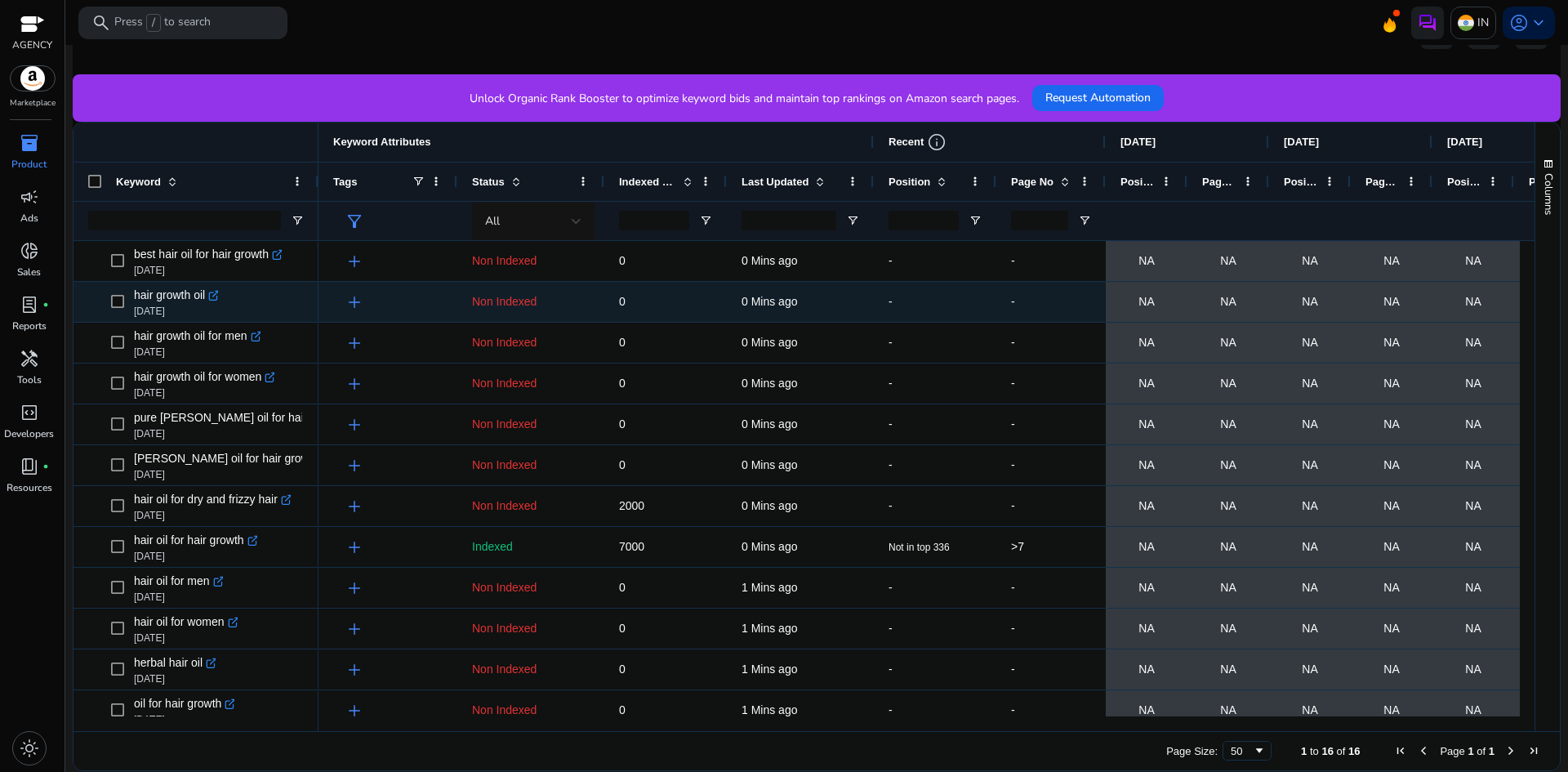
scroll to position [85, 0]
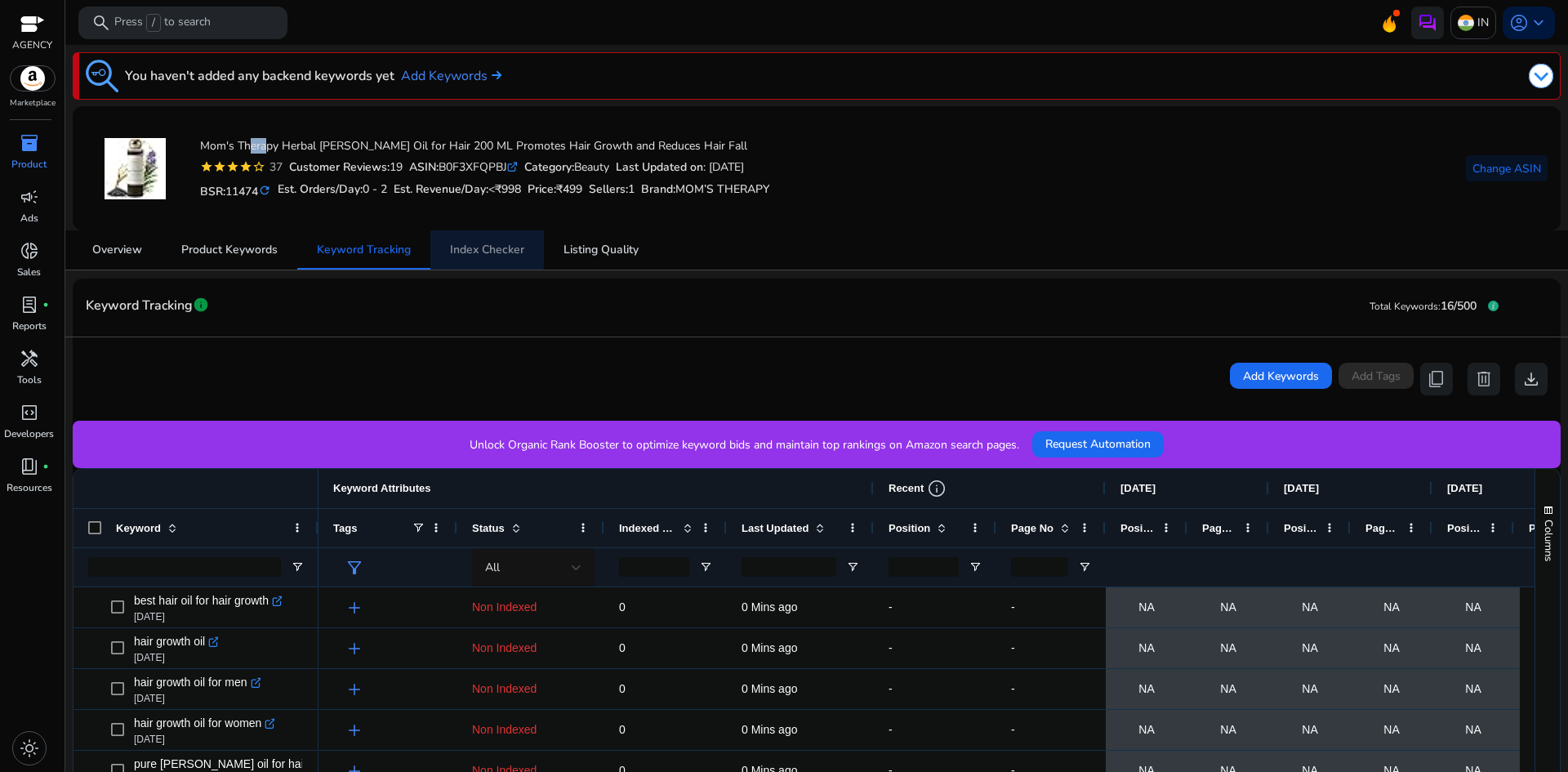
click at [478, 244] on span "Index Checker" at bounding box center [487, 250] width 74 height 12
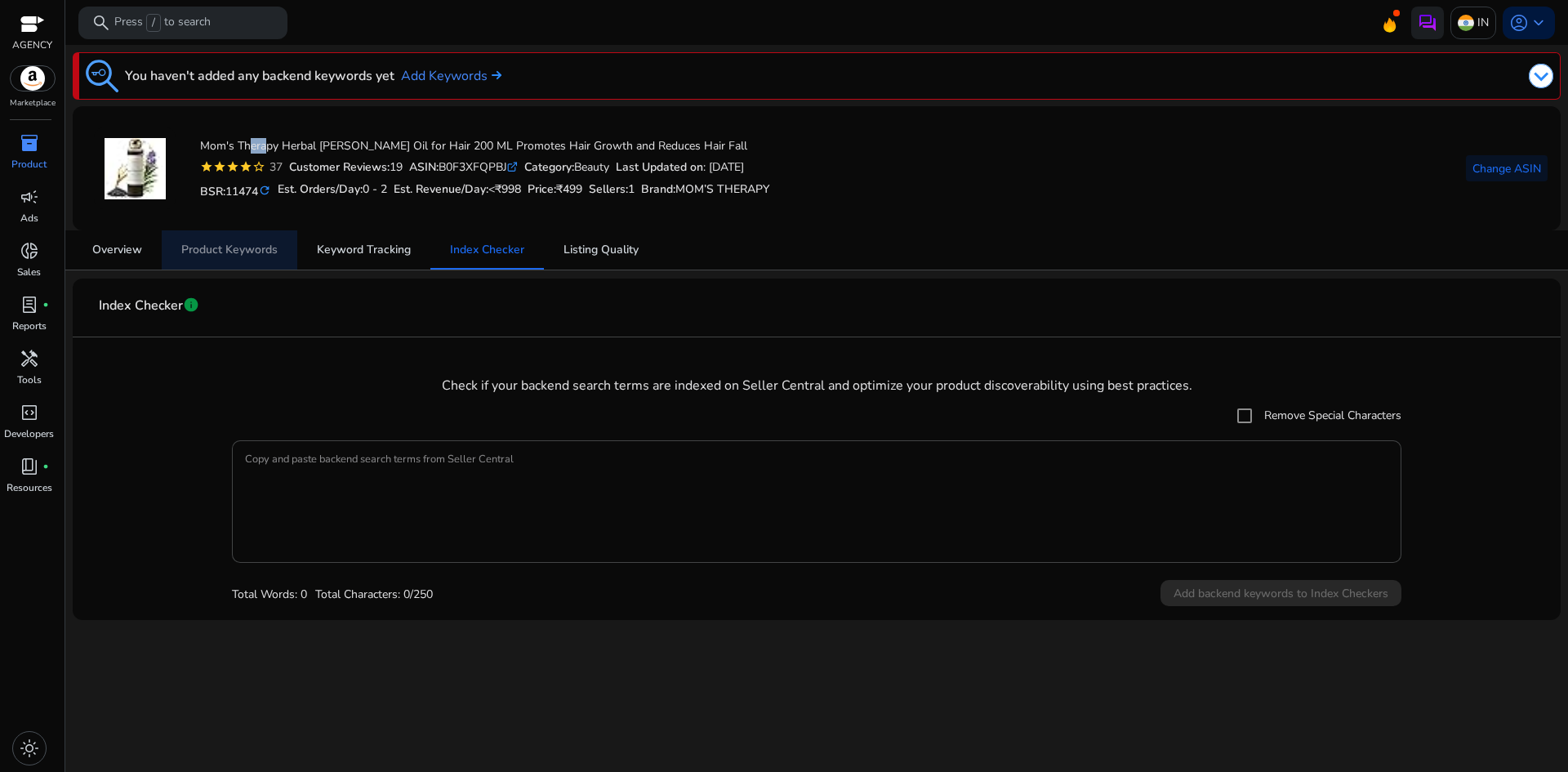
click at [245, 244] on span "Product Keywords" at bounding box center [230, 250] width 96 height 12
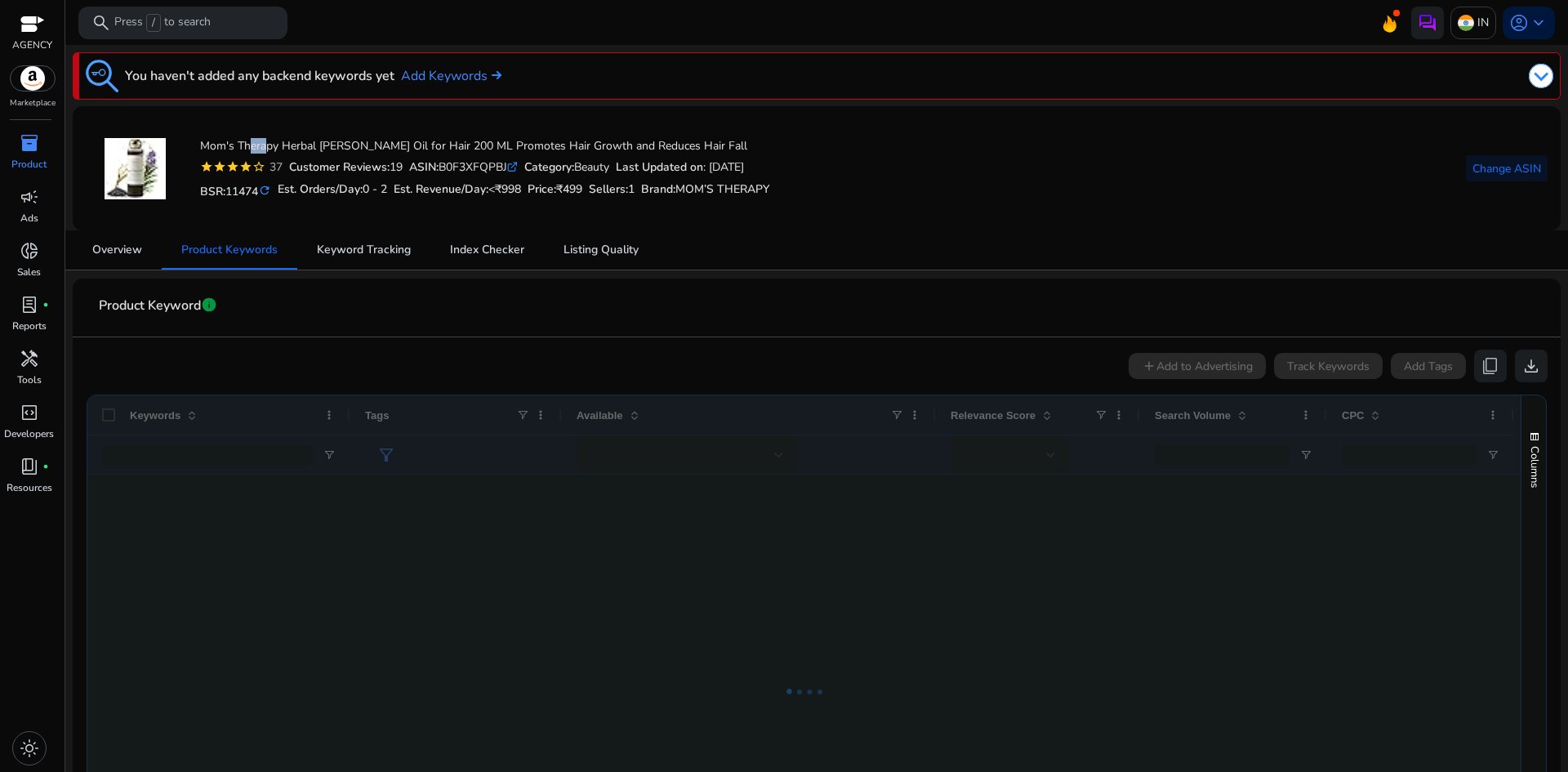
scroll to position [278, 0]
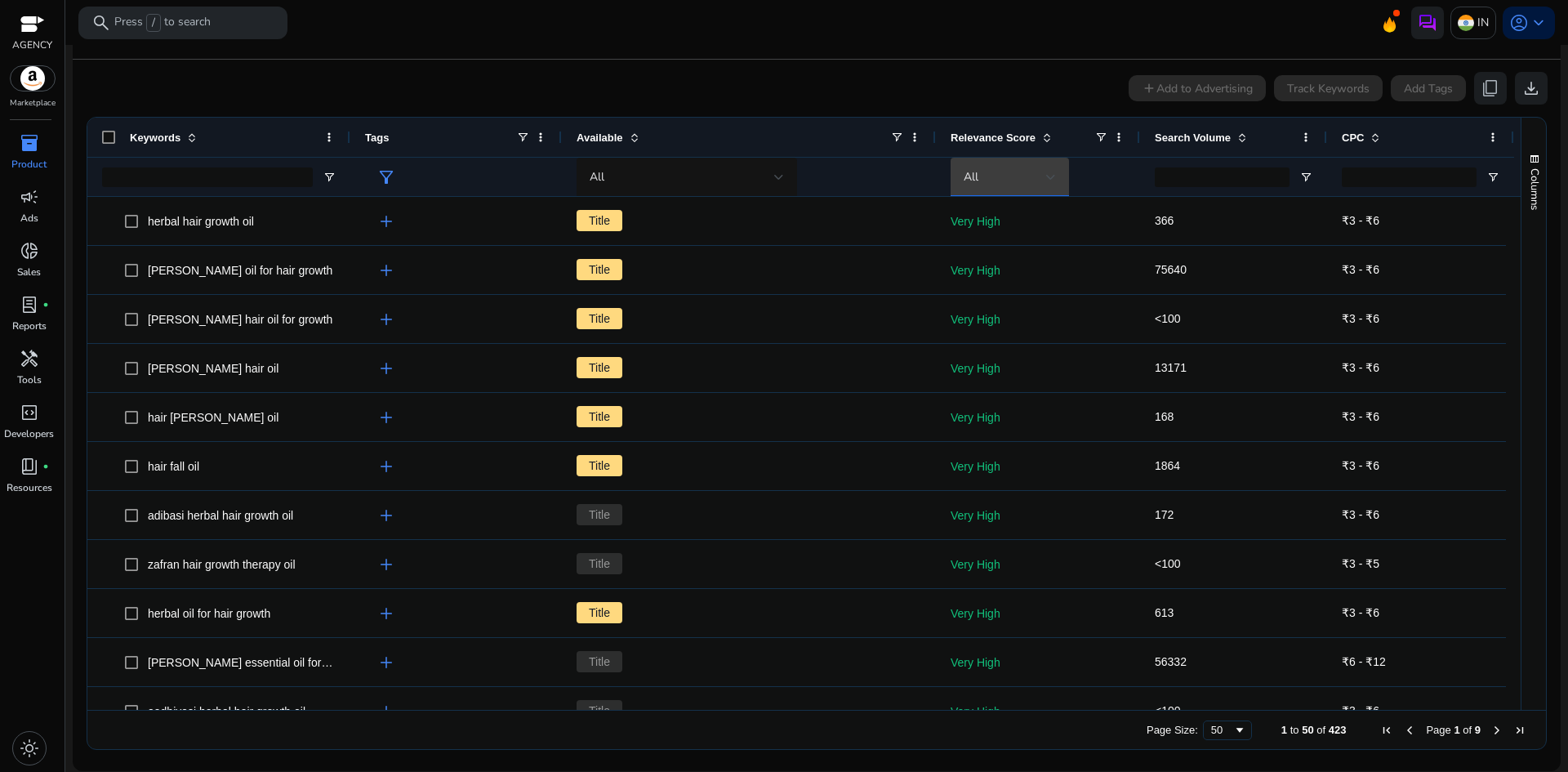
click at [1017, 173] on div "All" at bounding box center [1004, 177] width 82 height 18
click at [1017, 173] on div at bounding box center [784, 386] width 1568 height 772
click at [1243, 161] on div at bounding box center [1222, 176] width 135 height 38
click at [1241, 168] on input "Search Volume Filter Input" at bounding box center [1222, 177] width 135 height 20
click at [1492, 136] on span at bounding box center [1492, 137] width 13 height 13
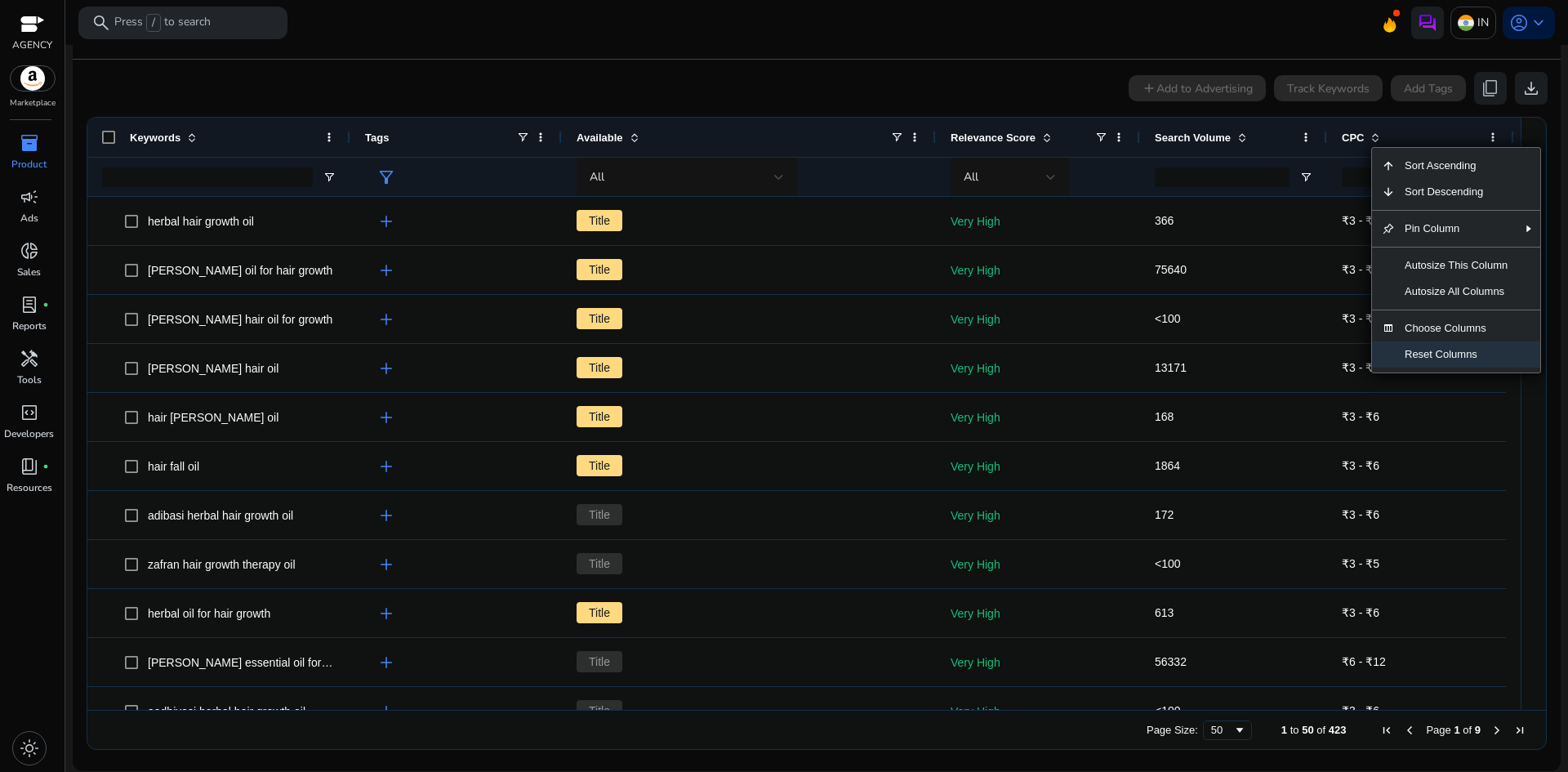
click at [1432, 359] on span "Reset Columns" at bounding box center [1456, 354] width 122 height 26
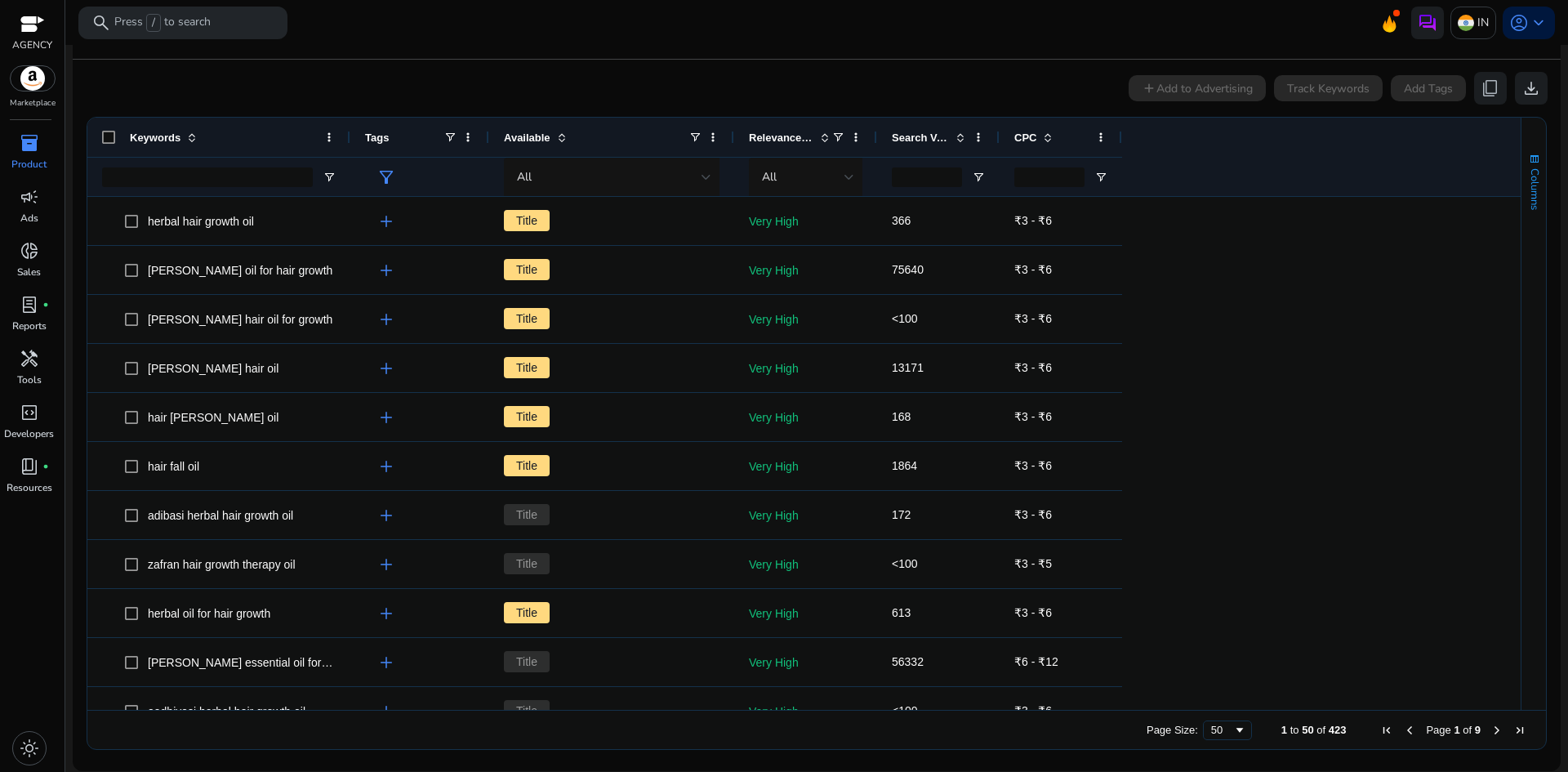
click at [1531, 176] on span "Columns" at bounding box center [1535, 189] width 15 height 42
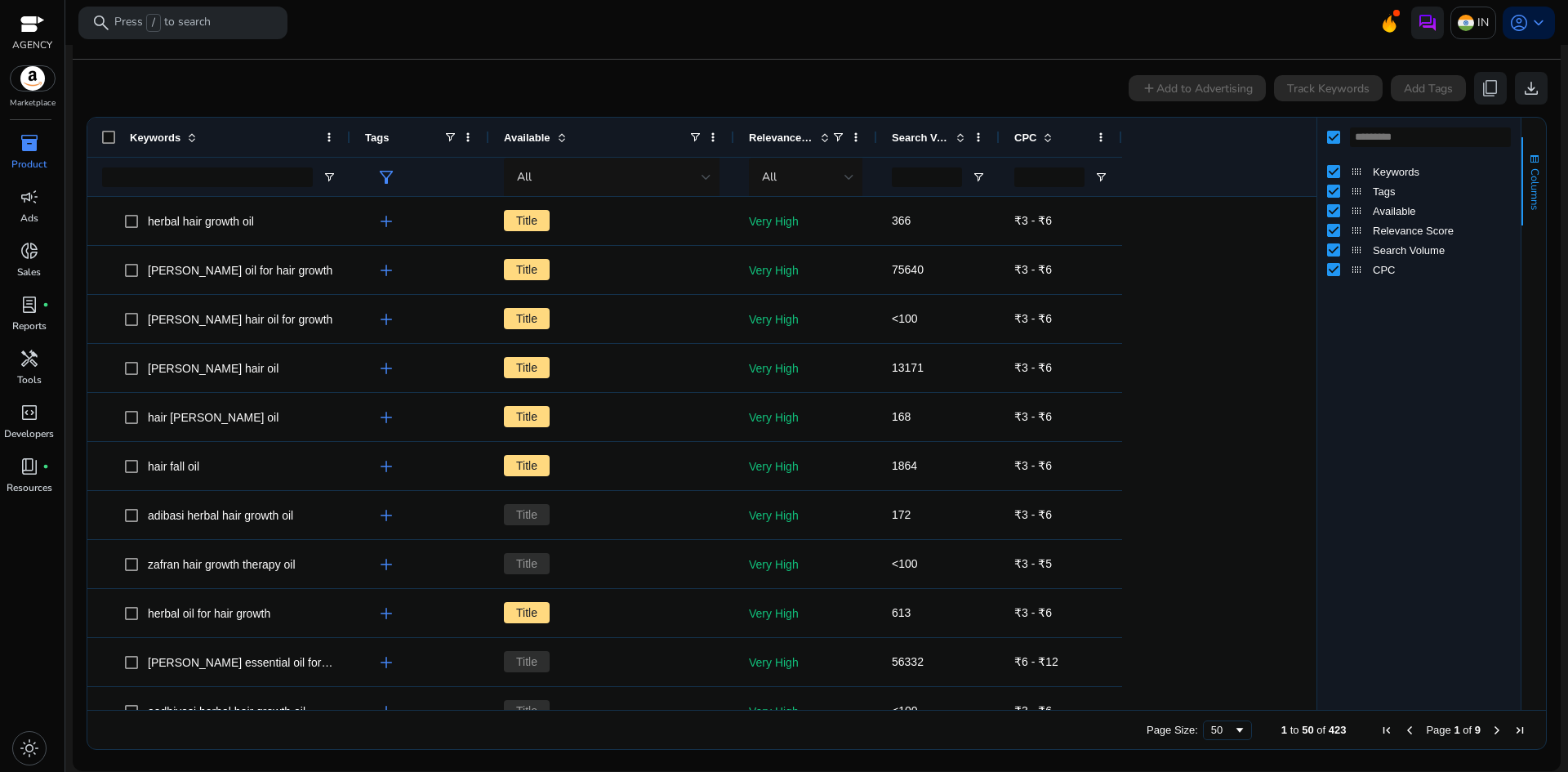
click at [1527, 176] on span "Columns" at bounding box center [1535, 189] width 15 height 42
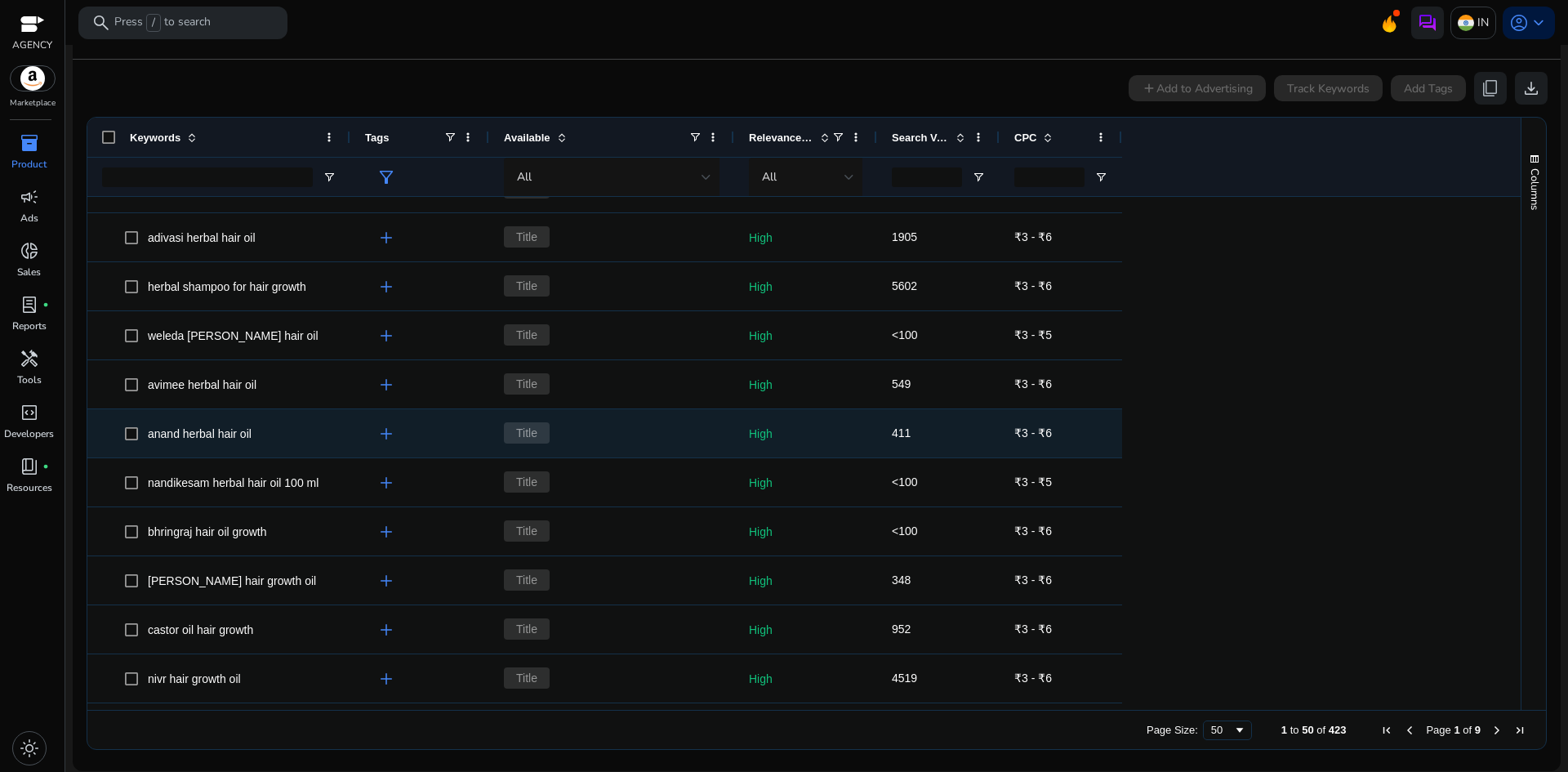
scroll to position [0, 0]
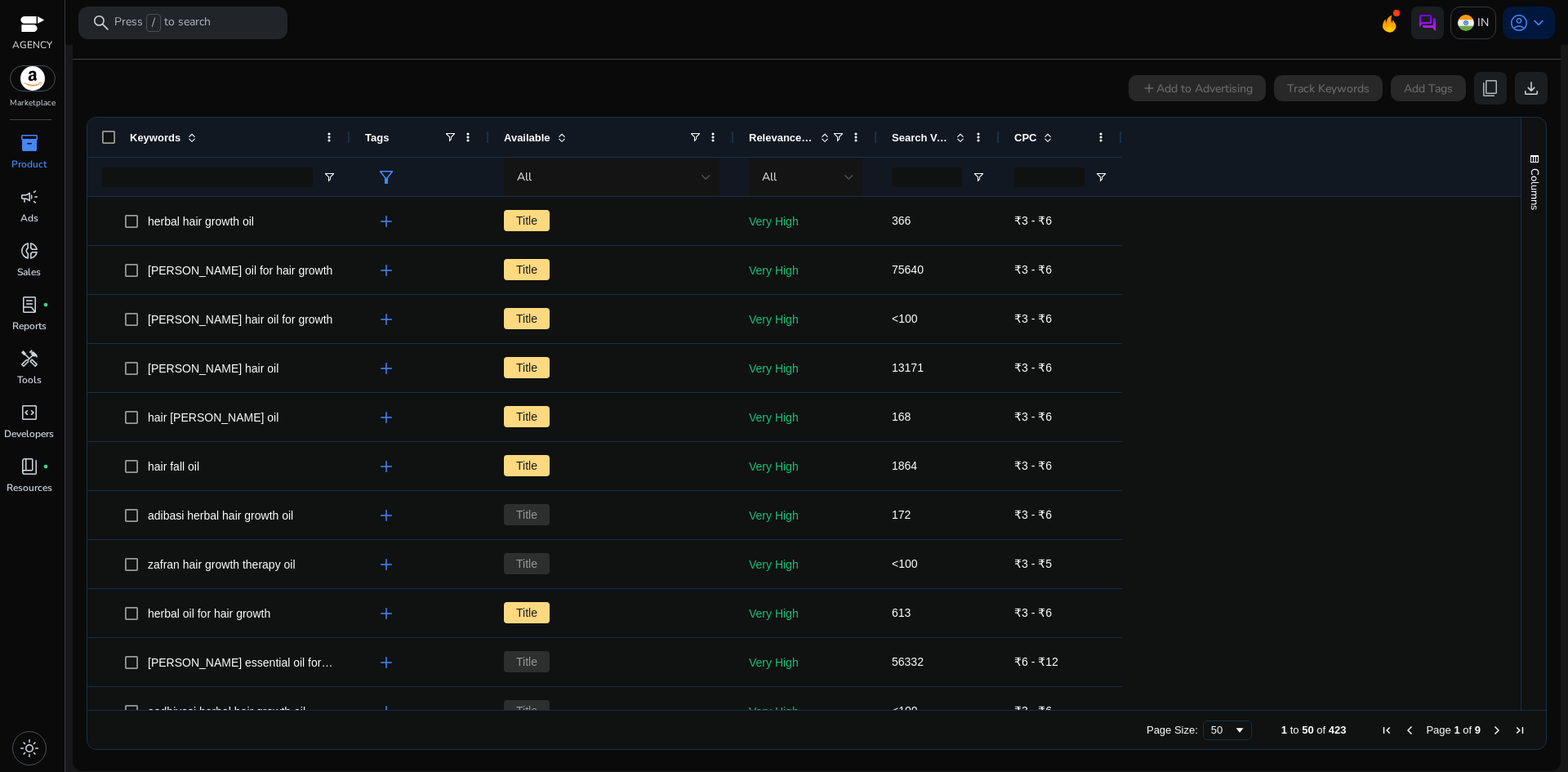
click at [35, 141] on span "inventory_2" at bounding box center [30, 143] width 20 height 20
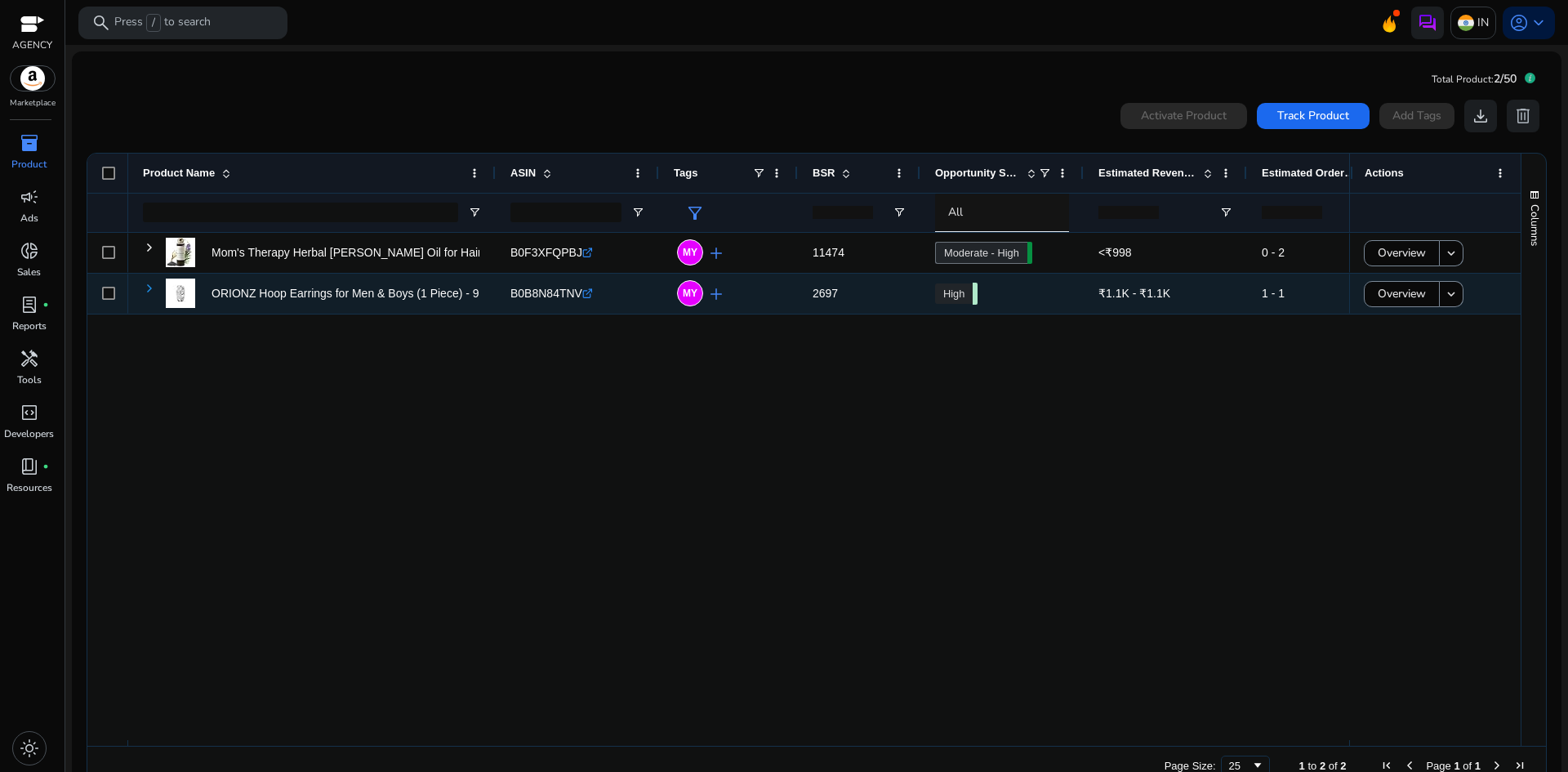
click at [145, 290] on span at bounding box center [150, 289] width 13 height 13
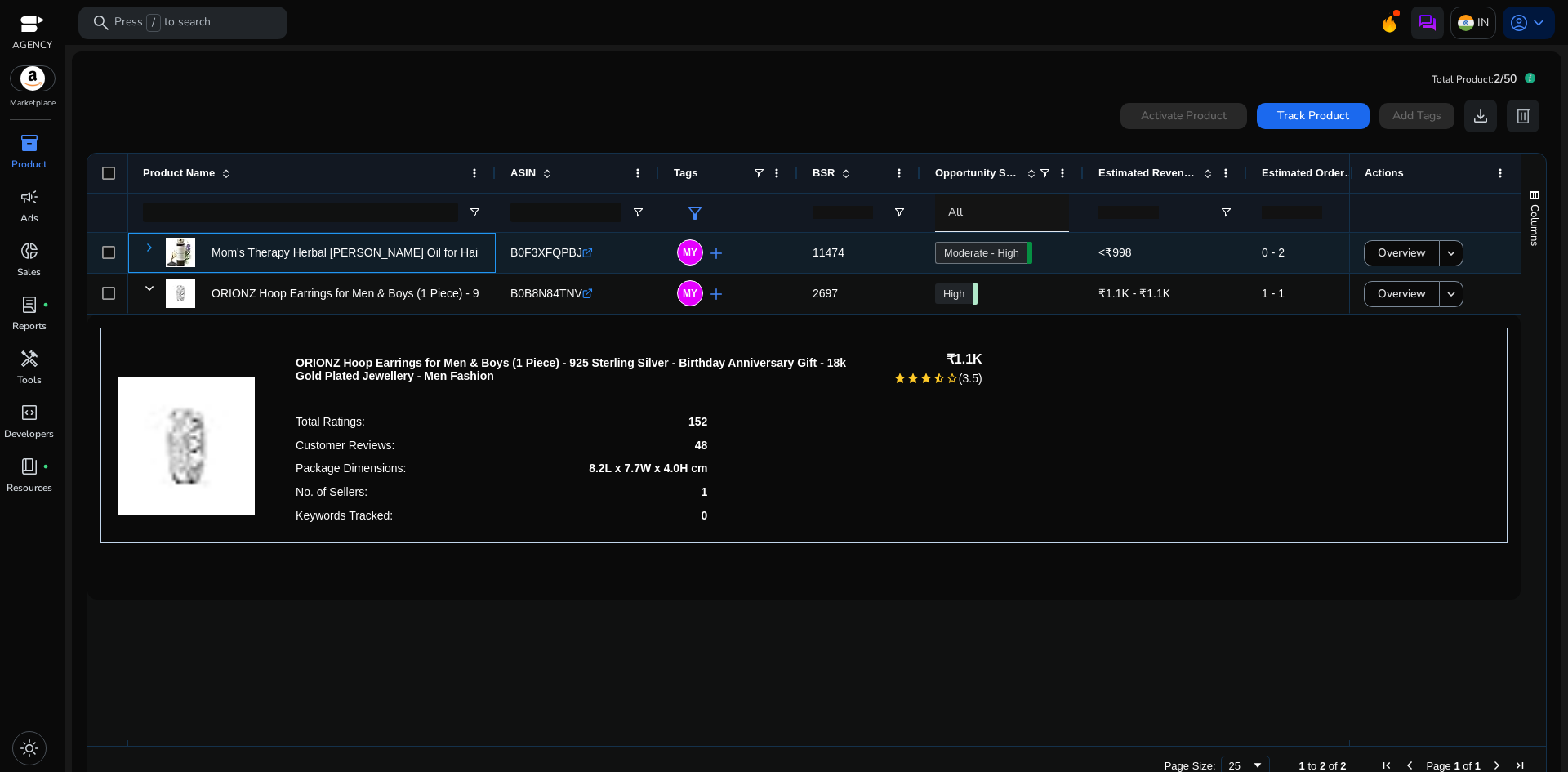
click at [147, 247] on span at bounding box center [150, 248] width 13 height 13
